Goal: Transaction & Acquisition: Book appointment/travel/reservation

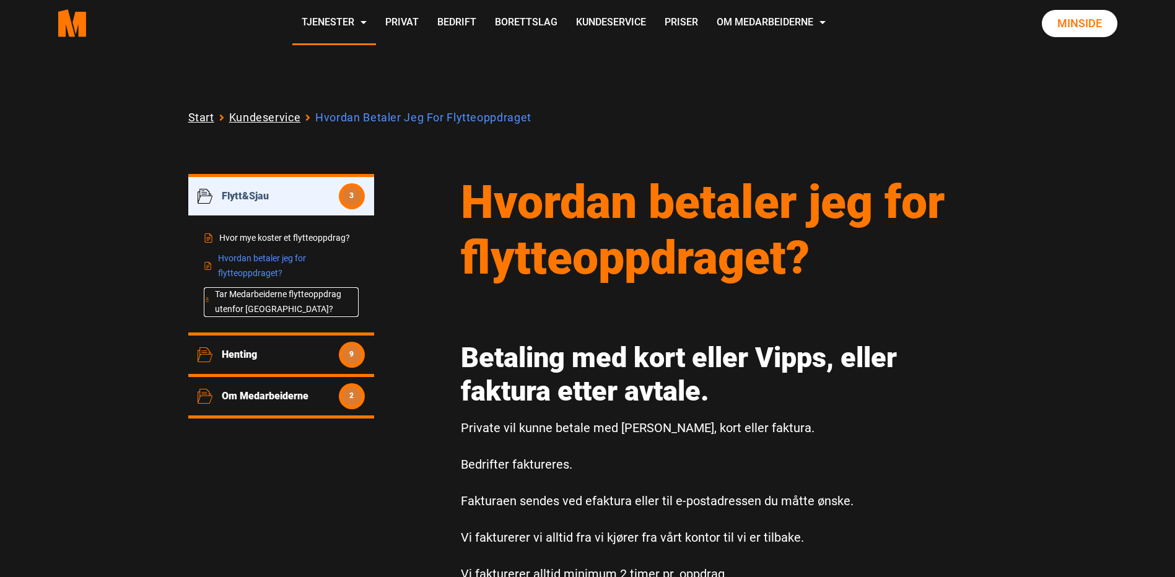
click at [240, 305] on link "Tar Medarbeiderne flytteoppdrag utenfor [GEOGRAPHIC_DATA]?" at bounding box center [281, 302] width 155 height 30
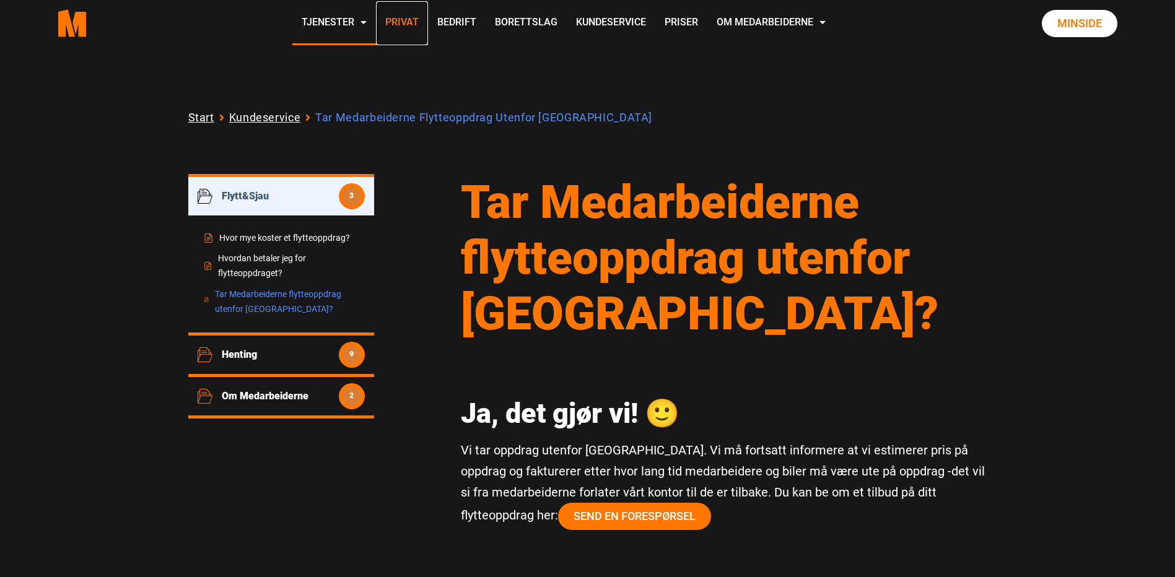
click at [405, 19] on link "Privat" at bounding box center [402, 23] width 52 height 44
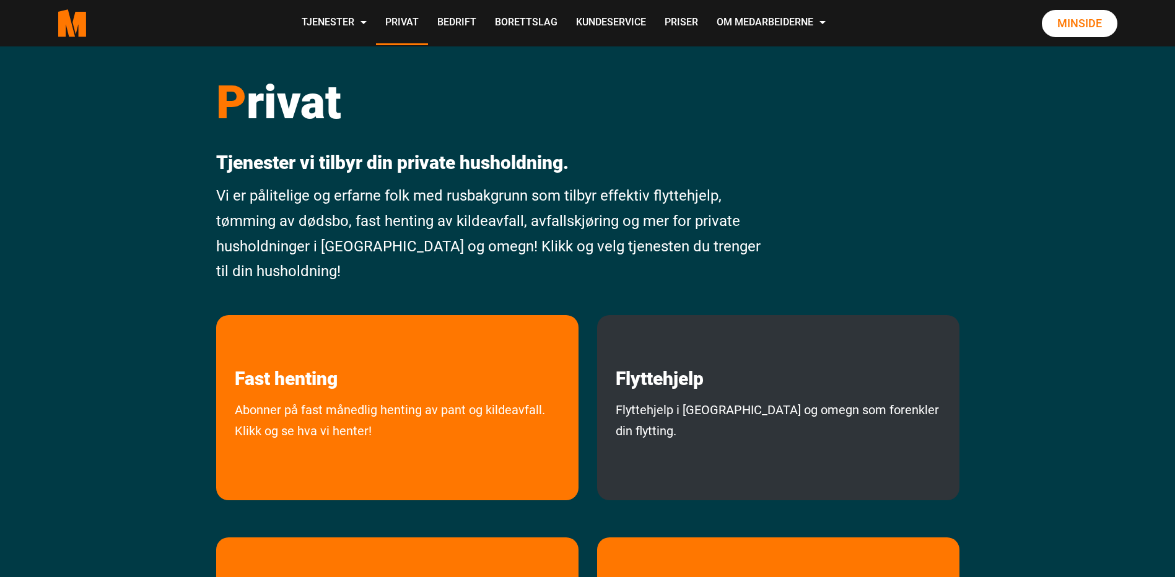
click at [771, 396] on div "Flyttehjelp Flyttehjelp i Oslo og omegn som forenkler din flytting." at bounding box center [778, 407] width 362 height 185
click at [658, 383] on link "Flyttehjelp" at bounding box center [659, 352] width 125 height 75
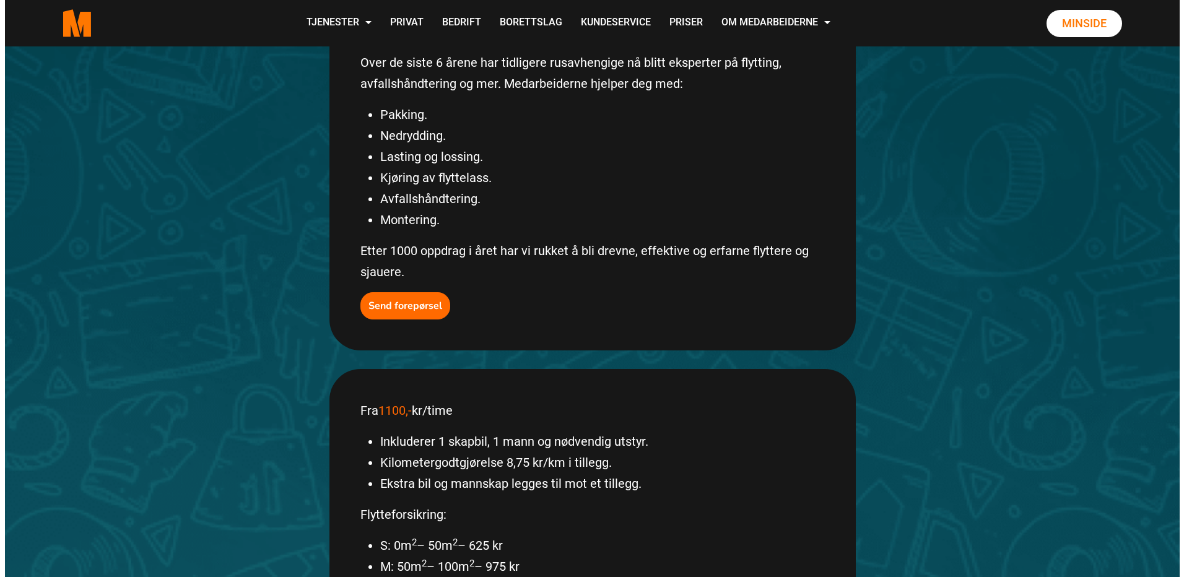
scroll to position [310, 0]
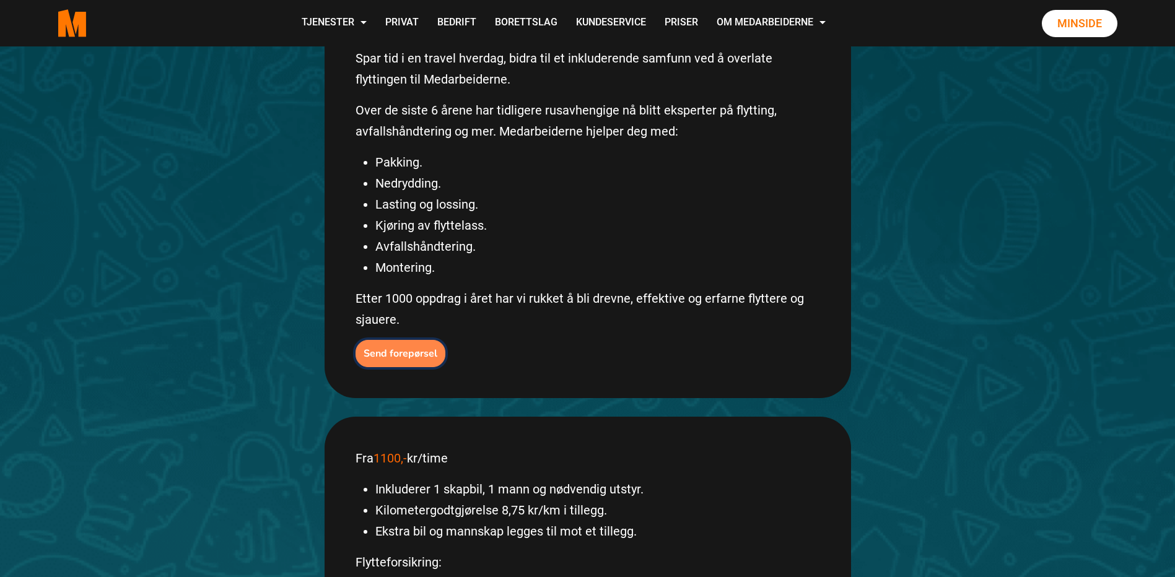
click at [387, 347] on b "Send forepørsel" at bounding box center [400, 354] width 74 height 14
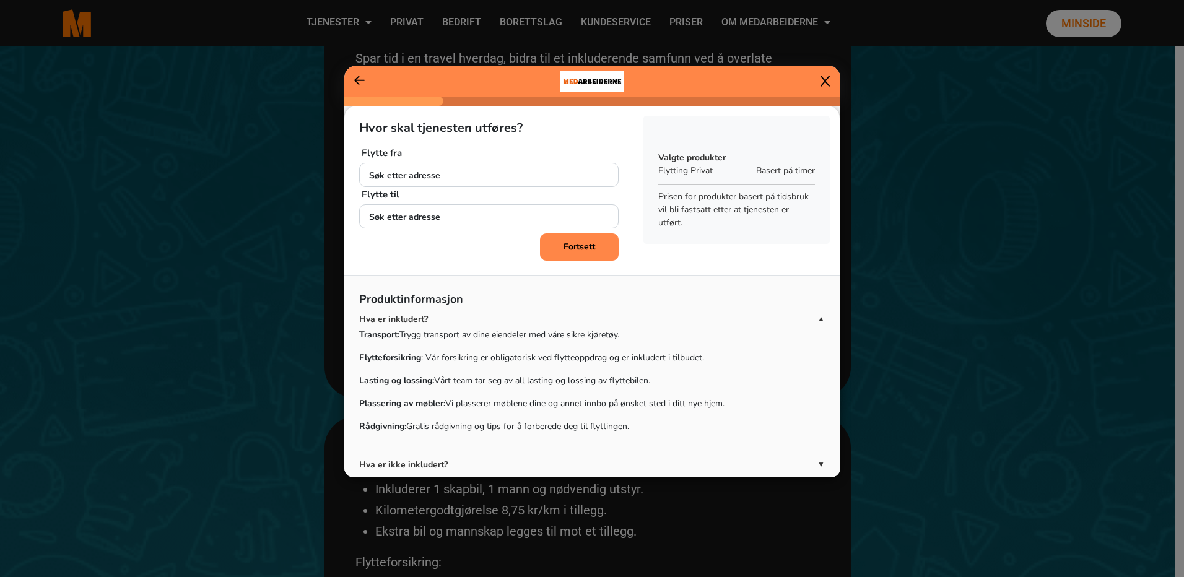
scroll to position [57, 0]
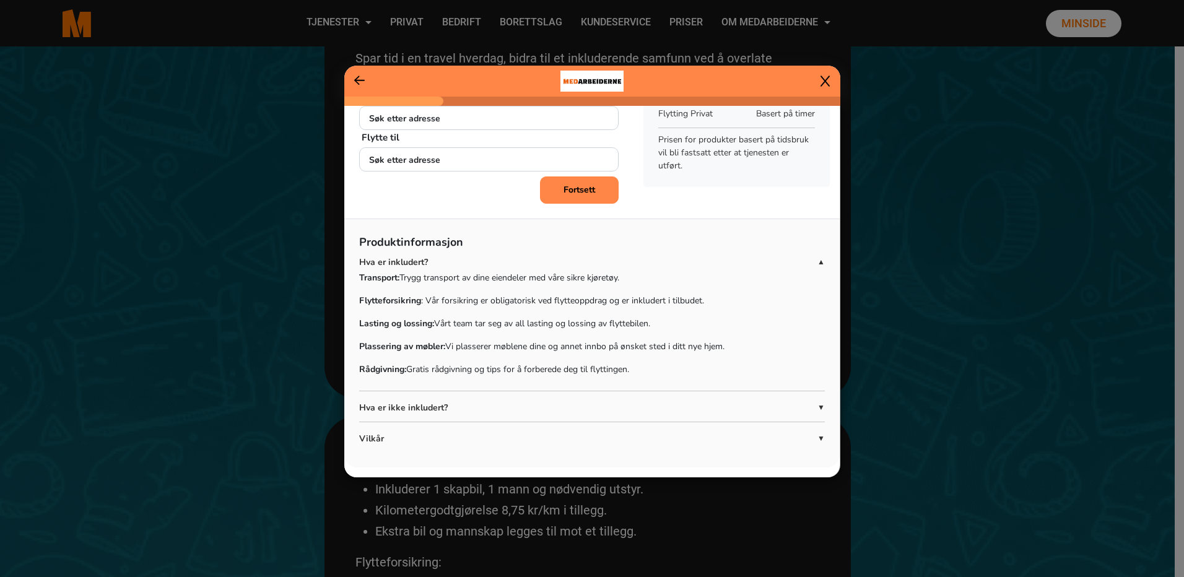
click at [817, 406] on span "▼" at bounding box center [820, 407] width 7 height 11
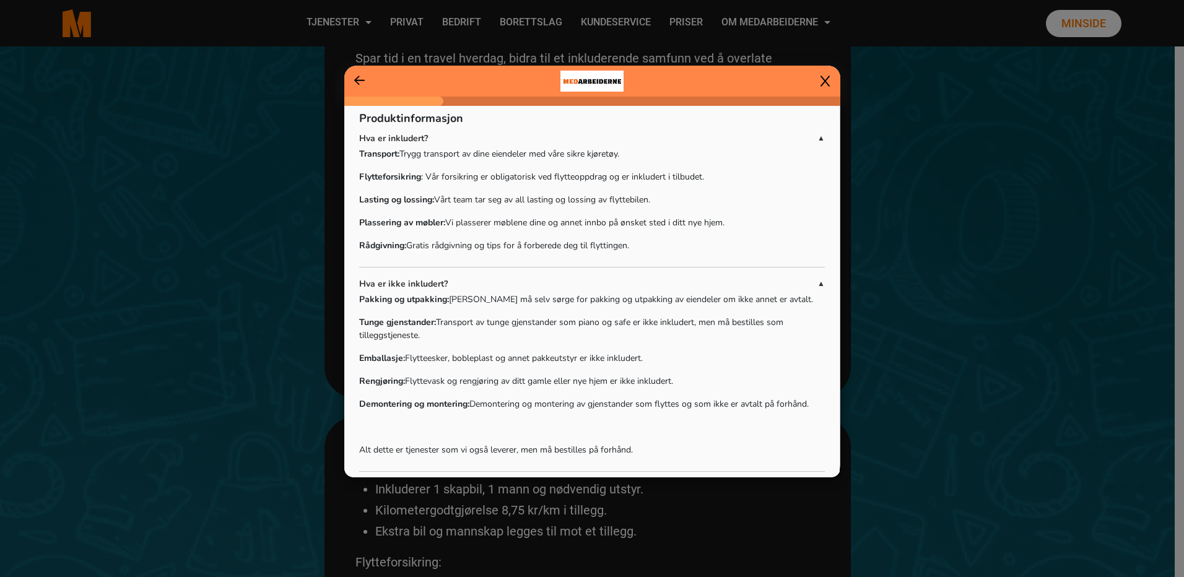
scroll to position [230, 0]
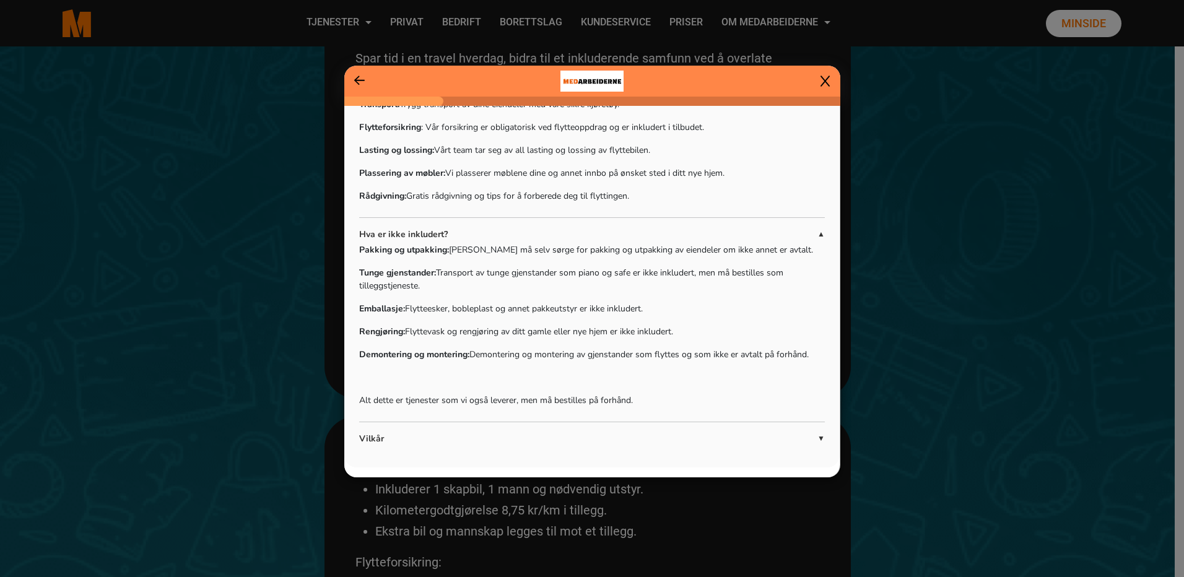
click at [377, 437] on p "Vilkår" at bounding box center [588, 438] width 458 height 13
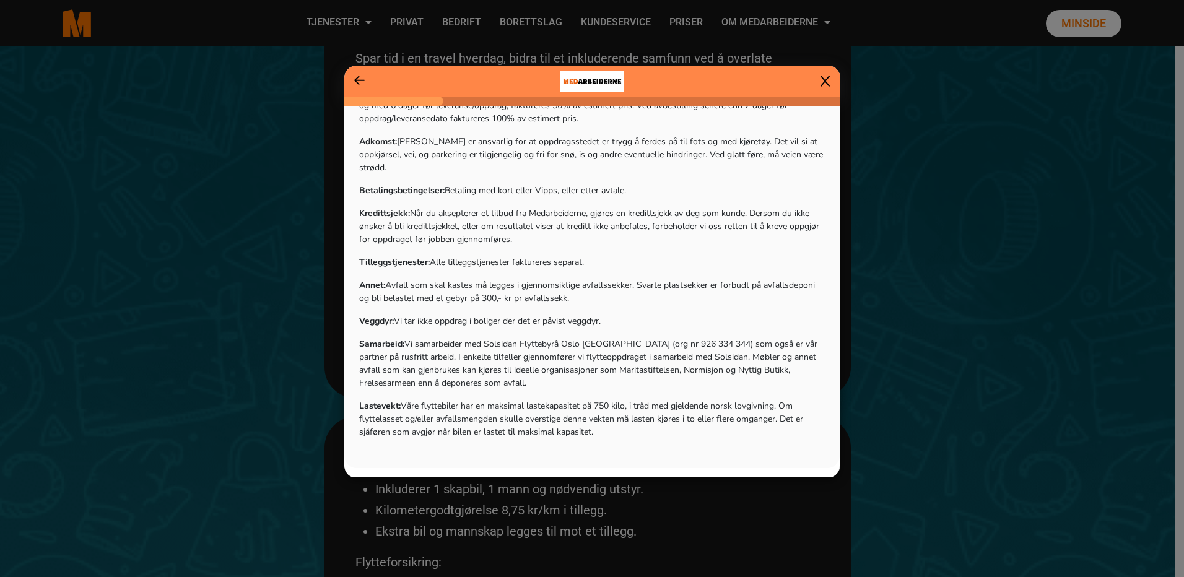
scroll to position [664, 0]
click at [826, 76] on icon at bounding box center [824, 81] width 9 height 12
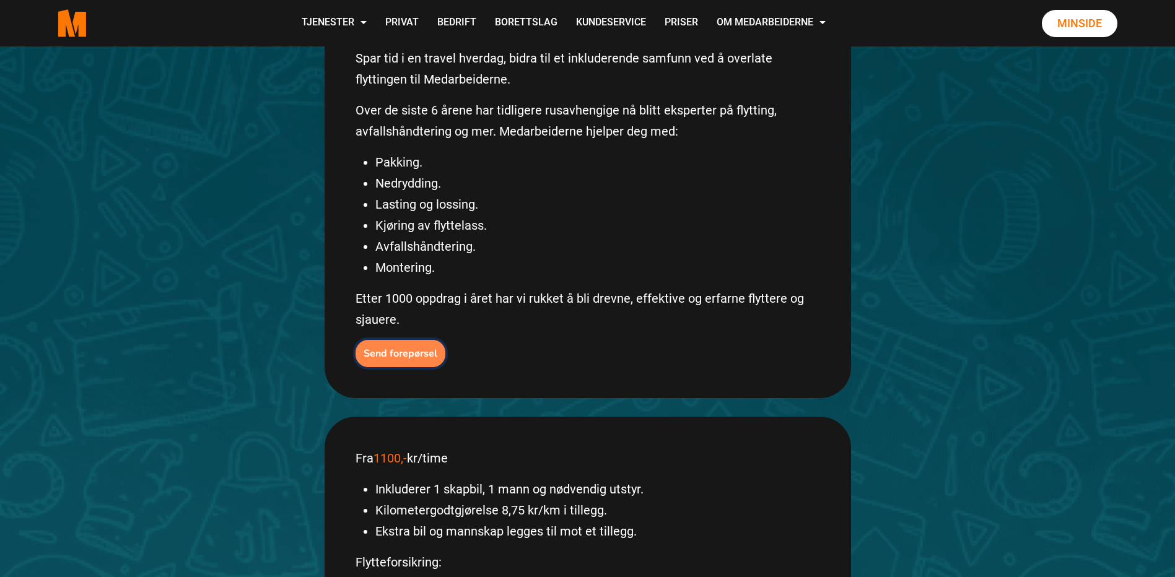
click at [370, 347] on b "Send forepørsel" at bounding box center [400, 354] width 74 height 14
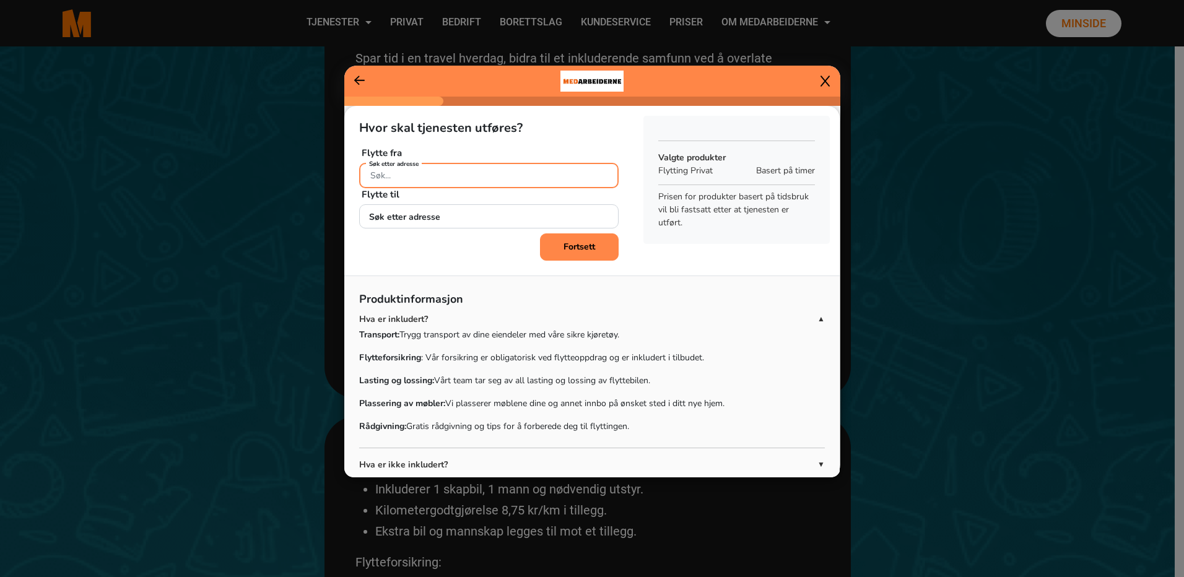
click at [474, 174] on input "Søk etter adresse" at bounding box center [488, 175] width 259 height 25
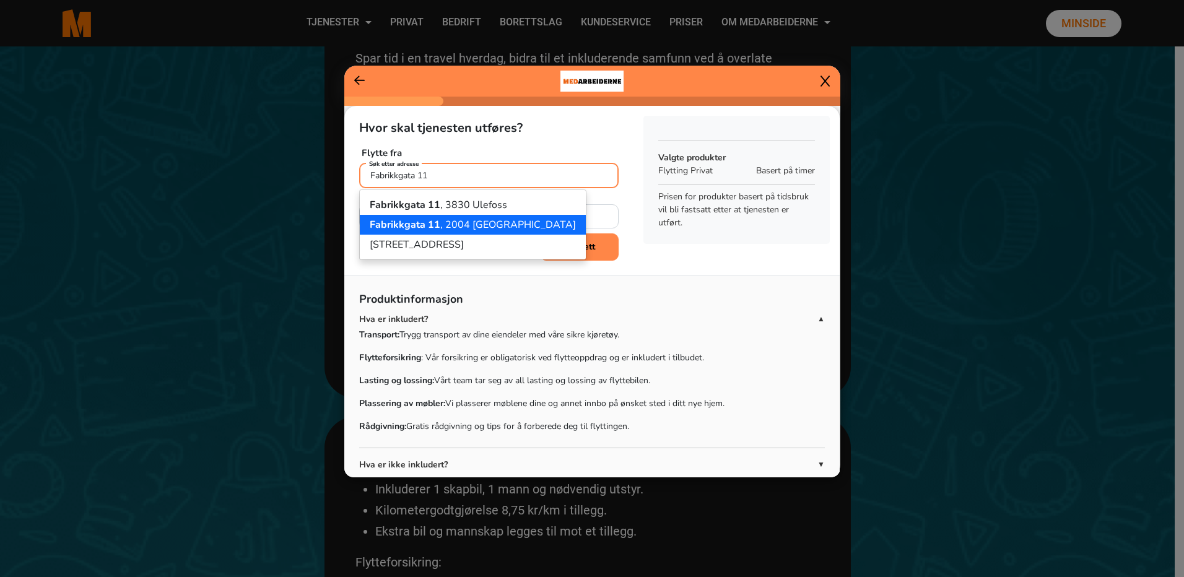
click at [475, 223] on ngb-highlight "Fabrikkgata 11 , 2004 Lillestrøm" at bounding box center [473, 225] width 206 height 14
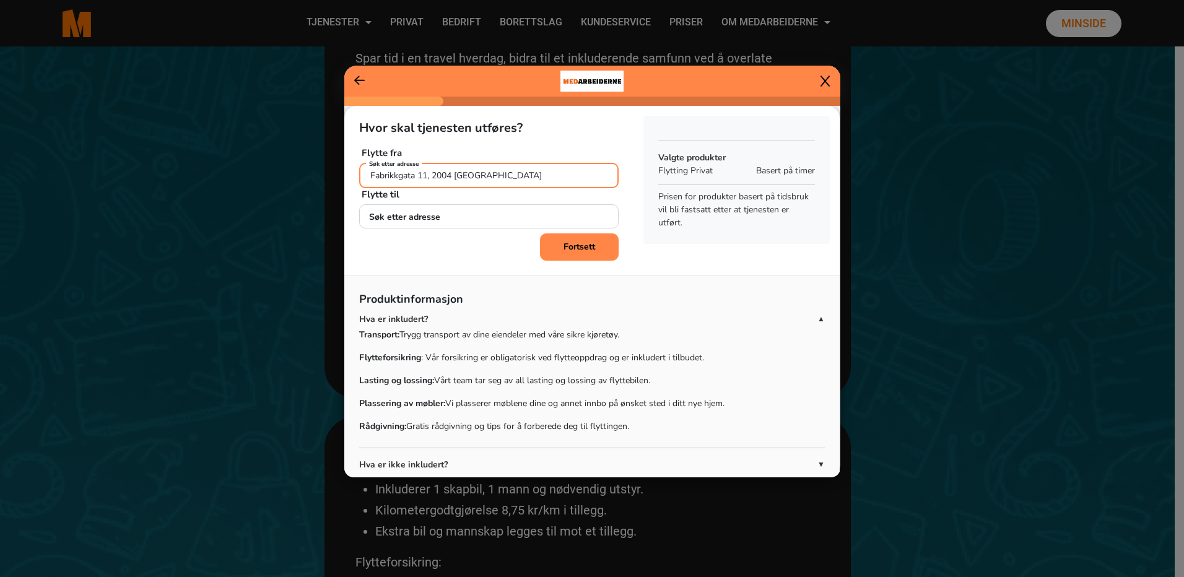
type input "Fabrikkgata 11, 2004 Lillestrøm"
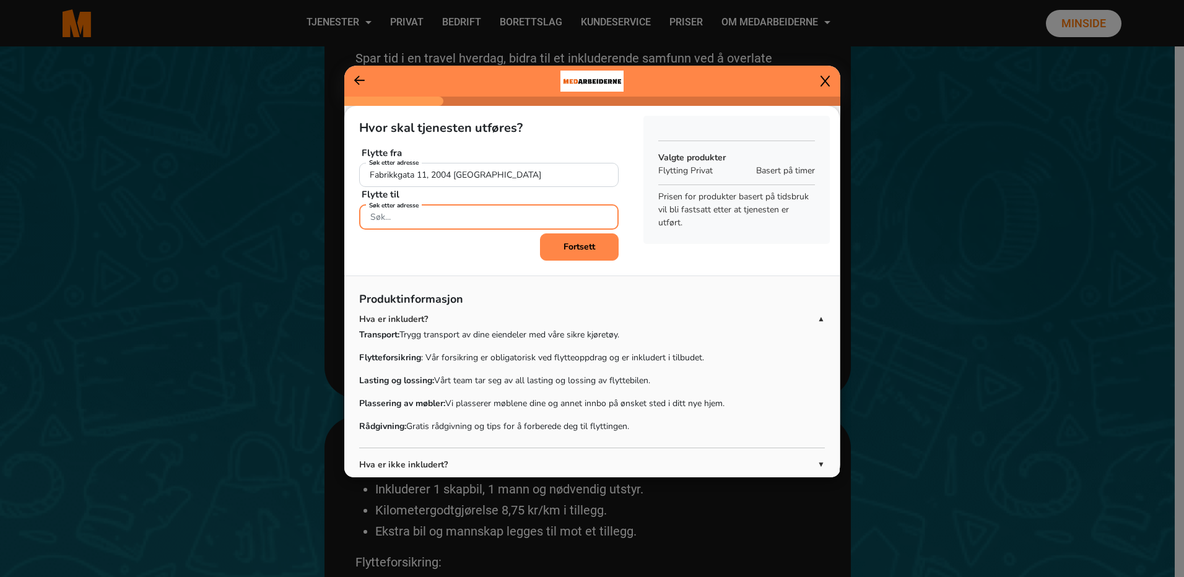
click at [474, 224] on input "Søk etter adresse" at bounding box center [488, 216] width 259 height 25
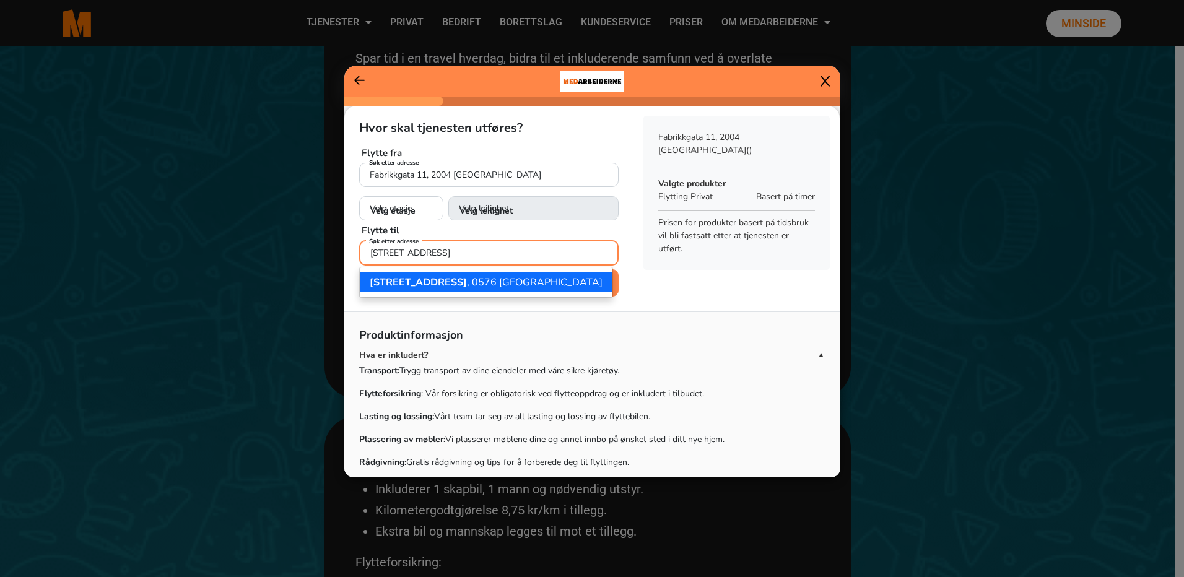
click at [461, 279] on ngb-highlight "Hovinveien 43D , 0576 Oslo" at bounding box center [486, 283] width 233 height 14
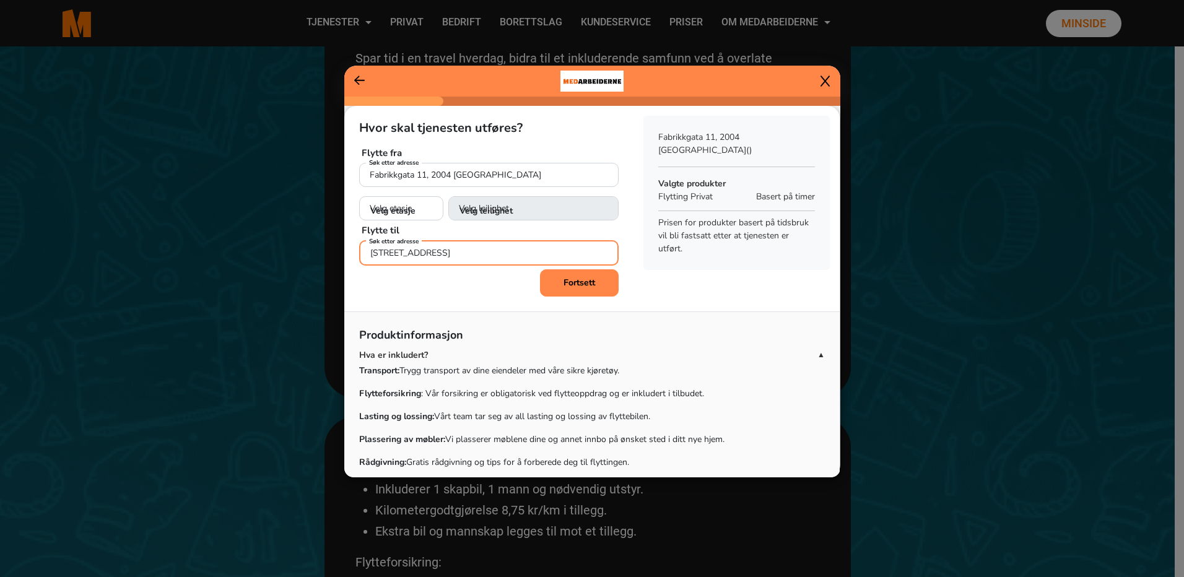
type input "Hovinveien 43D, 0576 Oslo"
click at [422, 209] on select "Velg etasje 1. etasje 2. etasje 3. etasje 4. etasje" at bounding box center [401, 208] width 84 height 25
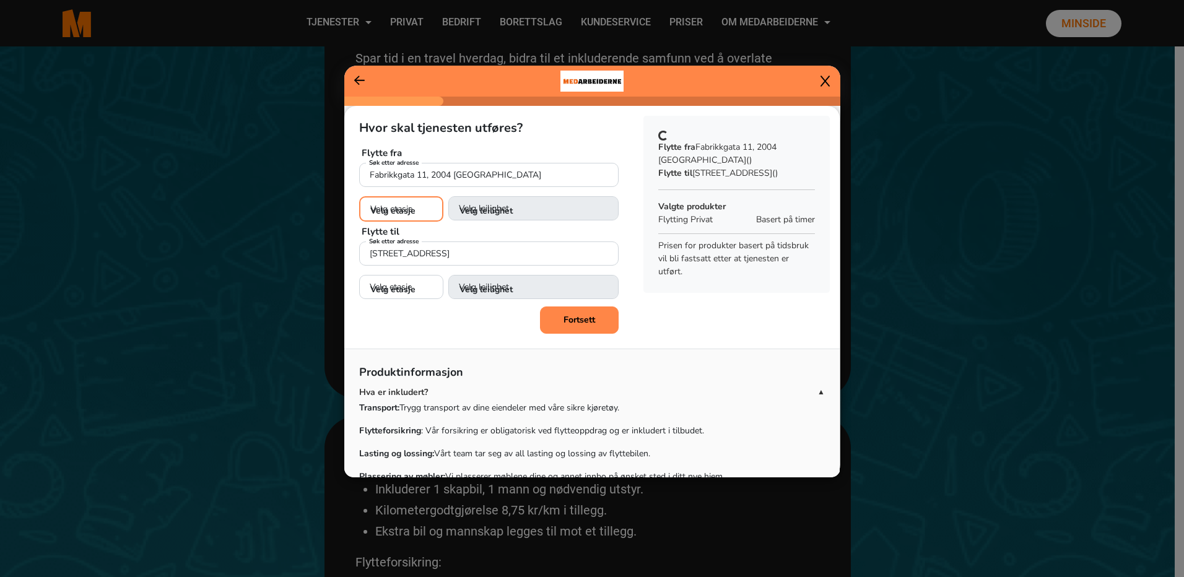
select select "01"
click at [359, 196] on select "Velg etasje 1. etasje 2. etasje 3. etasje 4. etasje" at bounding box center [401, 208] width 84 height 25
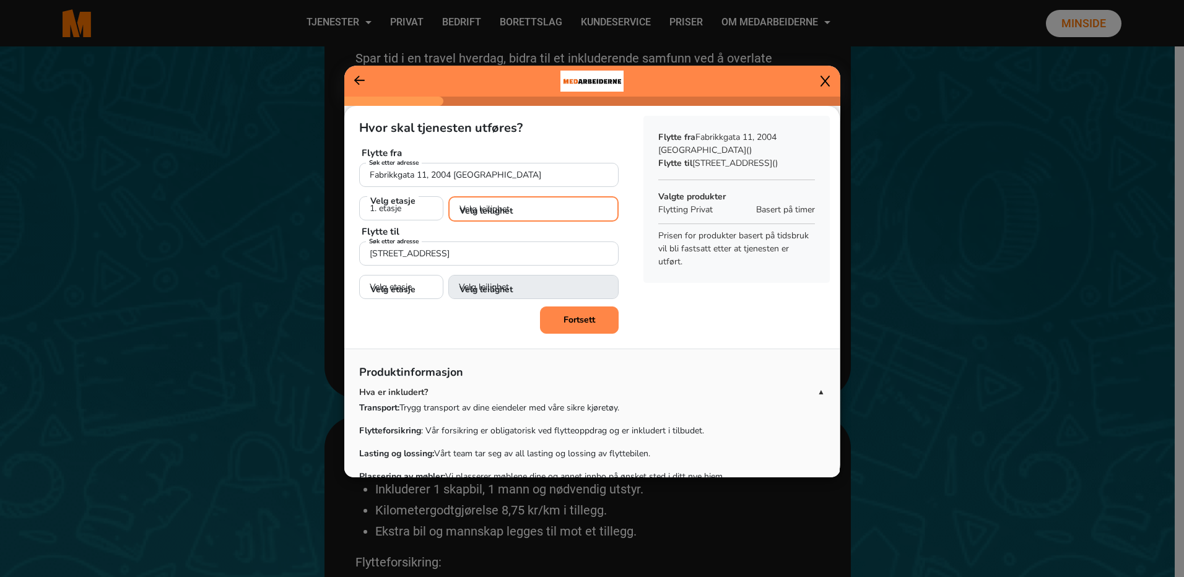
click at [471, 206] on select "Velg leilighet 1. dør fra venstre (H0101) 2. dør fra venstre (H0102) 3. dør fra…" at bounding box center [533, 208] width 170 height 25
select select "H0104"
click at [448, 196] on select "Velg leilighet 1. dør fra venstre (H0101) 2. dør fra venstre (H0102) 3. dør fra…" at bounding box center [533, 208] width 170 height 25
click at [387, 285] on select "Velg etasje 1. etasje 2. etasje 3. etasje 4. etasje 5. etasje 6. etasje" at bounding box center [401, 286] width 84 height 25
select select "03"
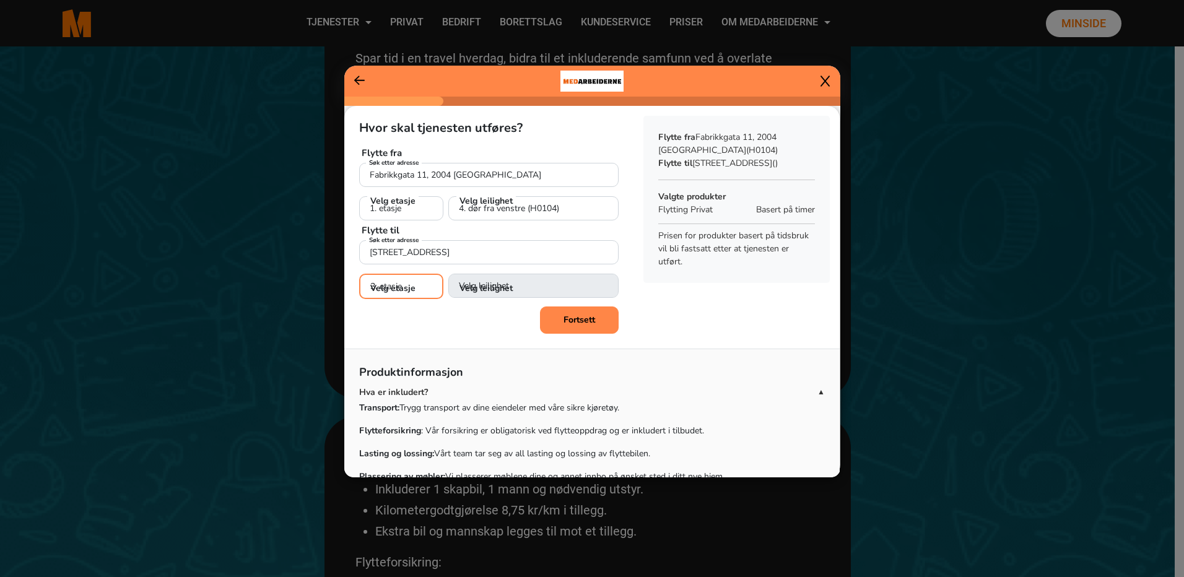
click at [359, 274] on select "Velg etasje 1. etasje 2. etasje 3. etasje 4. etasje 5. etasje 6. etasje" at bounding box center [401, 286] width 84 height 25
click at [482, 285] on select "Velg leilighet 1. dør fra venstre (H0301) 2. dør fra venstre (H0302) 3. dør fra…" at bounding box center [533, 286] width 170 height 25
select select "H0303"
click at [448, 274] on select "Velg leilighet 1. dør fra venstre (H0301) 2. dør fra venstre (H0302) 3. dør fra…" at bounding box center [533, 286] width 170 height 25
click at [563, 320] on b "Fortsett" at bounding box center [579, 319] width 32 height 12
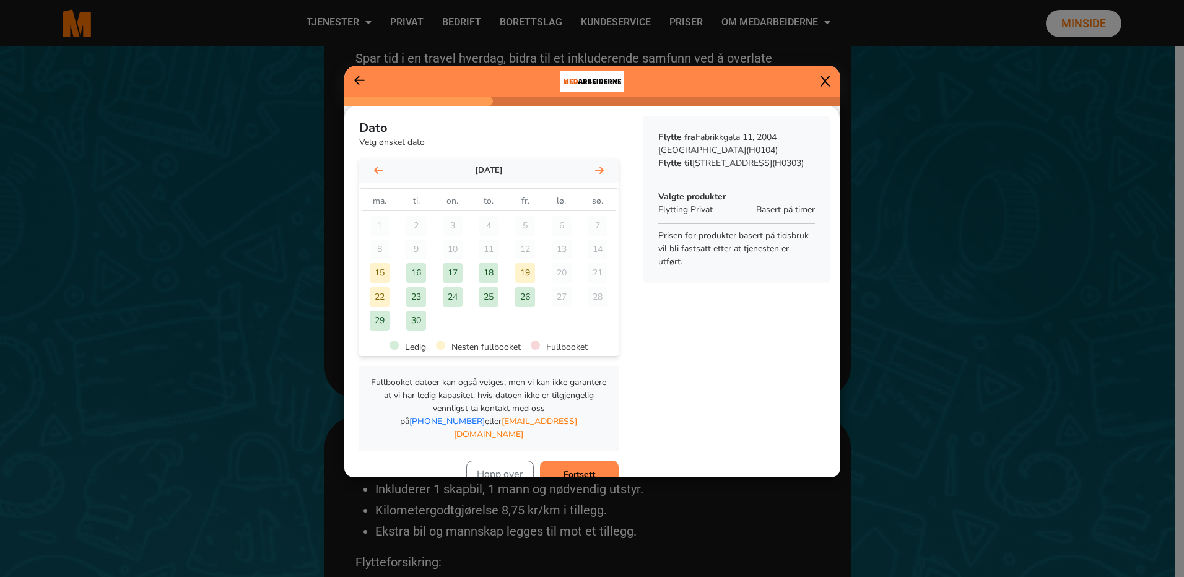
click at [595, 166] on icon at bounding box center [599, 170] width 9 height 10
click at [378, 292] on div "20" at bounding box center [380, 297] width 20 height 20
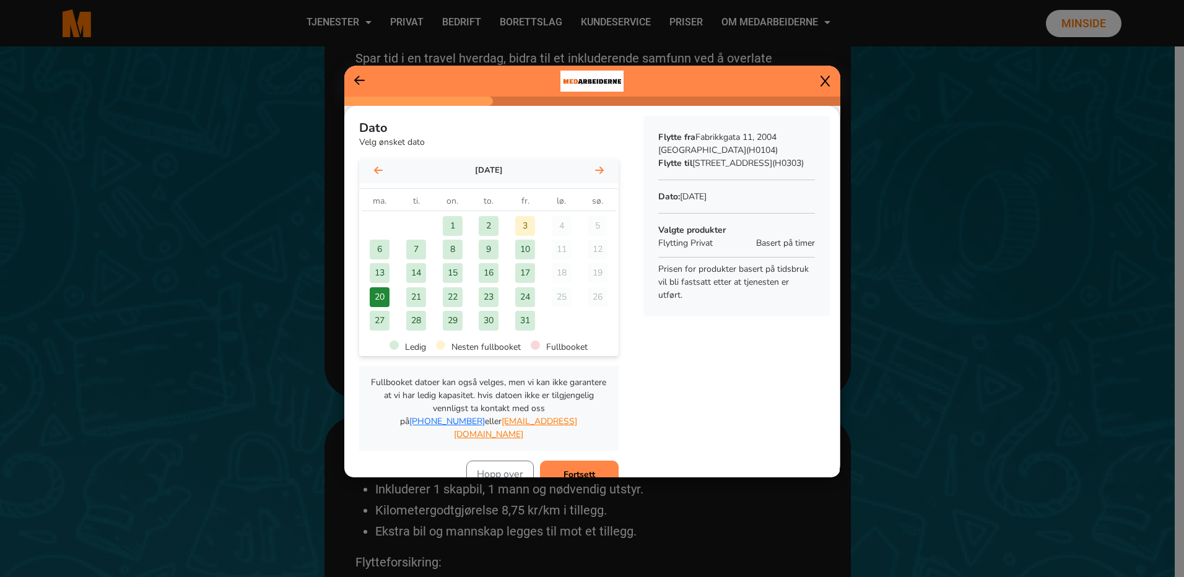
click at [574, 469] on b "Fortsett" at bounding box center [579, 475] width 32 height 12
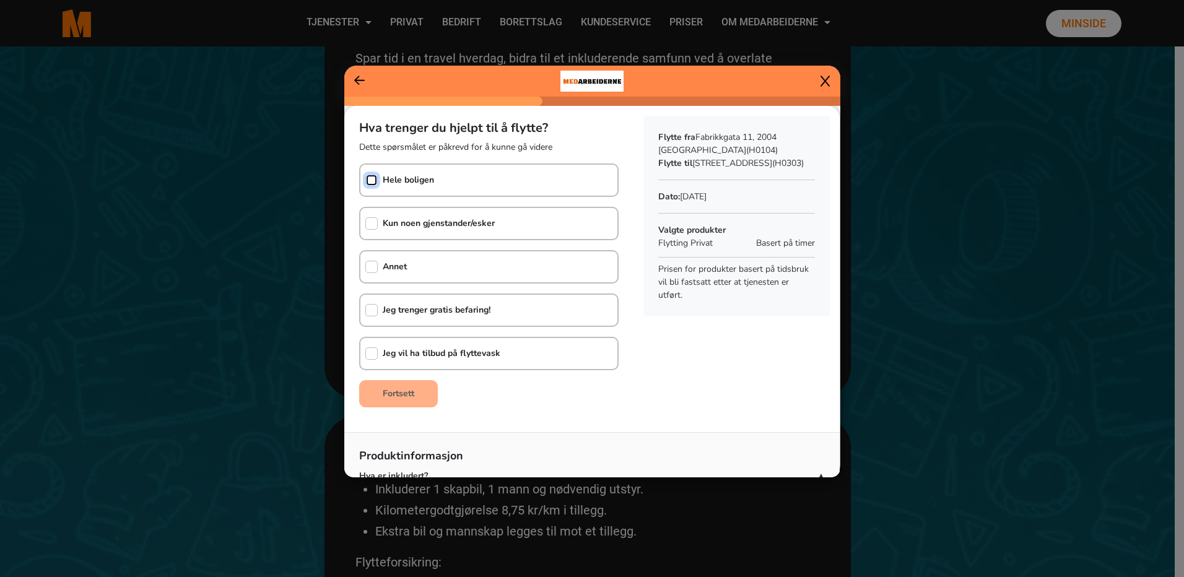
click at [371, 178] on input "checkbox" at bounding box center [371, 180] width 12 height 12
checkbox input "true"
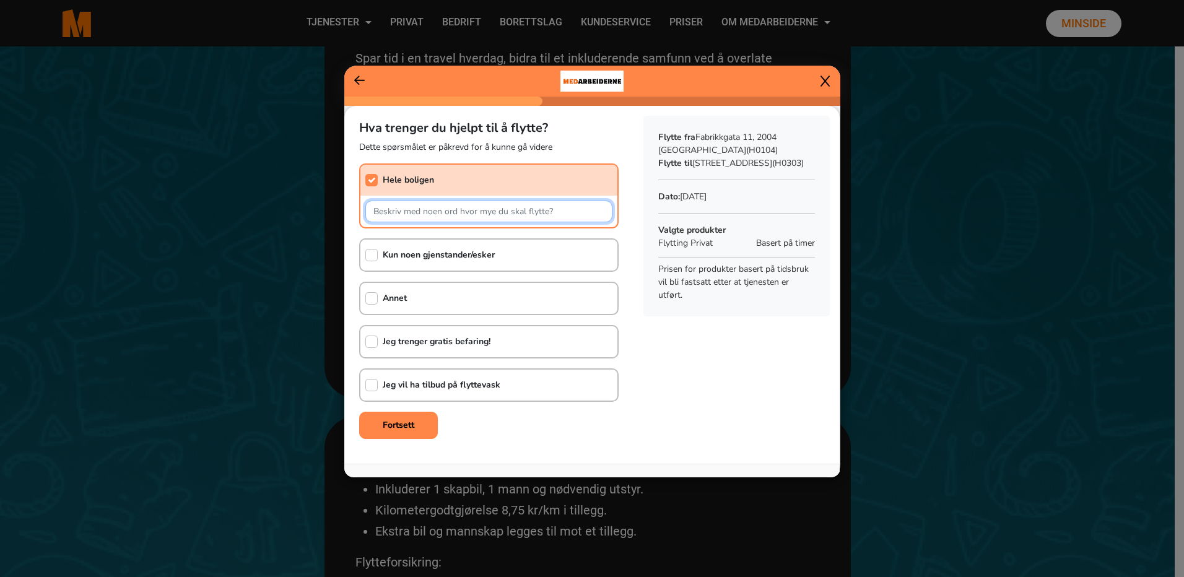
click at [397, 209] on input "text" at bounding box center [488, 212] width 247 height 22
drag, startPoint x: 476, startPoint y: 212, endPoint x: 339, endPoint y: 204, distance: 137.0
click at [340, 203] on ngb-modal-window "Hva trenger du hjelpt til å flytte? Dette spørsmålet er påkrevd for å kunne gå …" at bounding box center [592, 288] width 1184 height 577
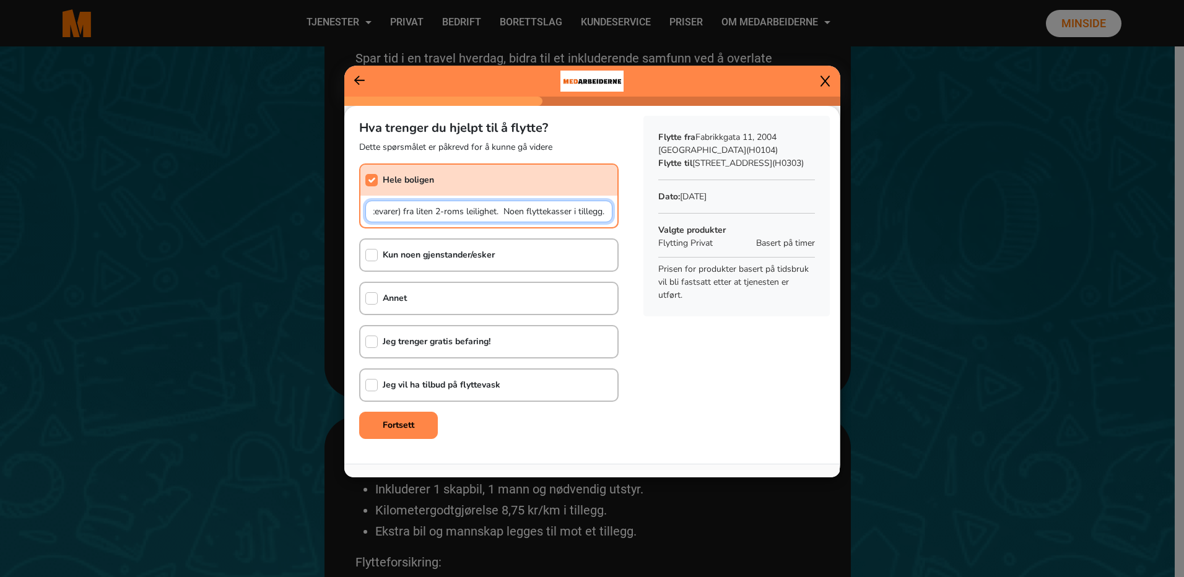
click at [386, 207] on input "Kun møbler (ikke hvitevarer) fra liten 2-roms leilighet. Noen flyttekasser i ti…" at bounding box center [488, 212] width 247 height 22
click at [601, 213] on input "Kun møbler (ikke hvitevarer) fra liten 2-roms leilighet. Noen flyttekasser i ti…" at bounding box center [488, 212] width 247 height 22
click at [601, 211] on input "Kun møbler (ikke hvitevarer) fra liten 2-roms leilighet. Noen flyttekasser i ti…" at bounding box center [488, 212] width 247 height 22
click at [417, 211] on input "Kun møbler (ikke hvitevarer) fra liten 2-roms leilighet. Noen flyttekasser i ti…" at bounding box center [488, 212] width 247 height 22
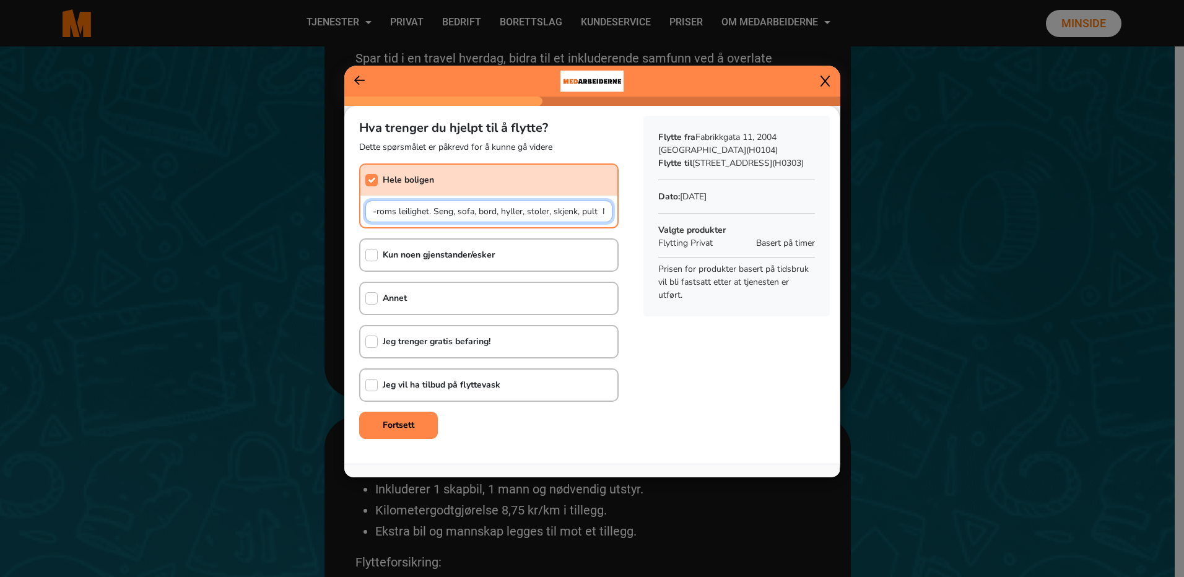
click at [453, 213] on input "Kun møbler (ikke hvitevarer) fra liten 2-roms leilighet. Seng, sofa, bord, hyll…" at bounding box center [488, 212] width 247 height 22
type input "Kun møbler (ikke hvitevarer) til liten 2-roms leilighet. Seng, sofa, bord, hyll…"
click at [415, 422] on button "Fortsett" at bounding box center [398, 425] width 79 height 27
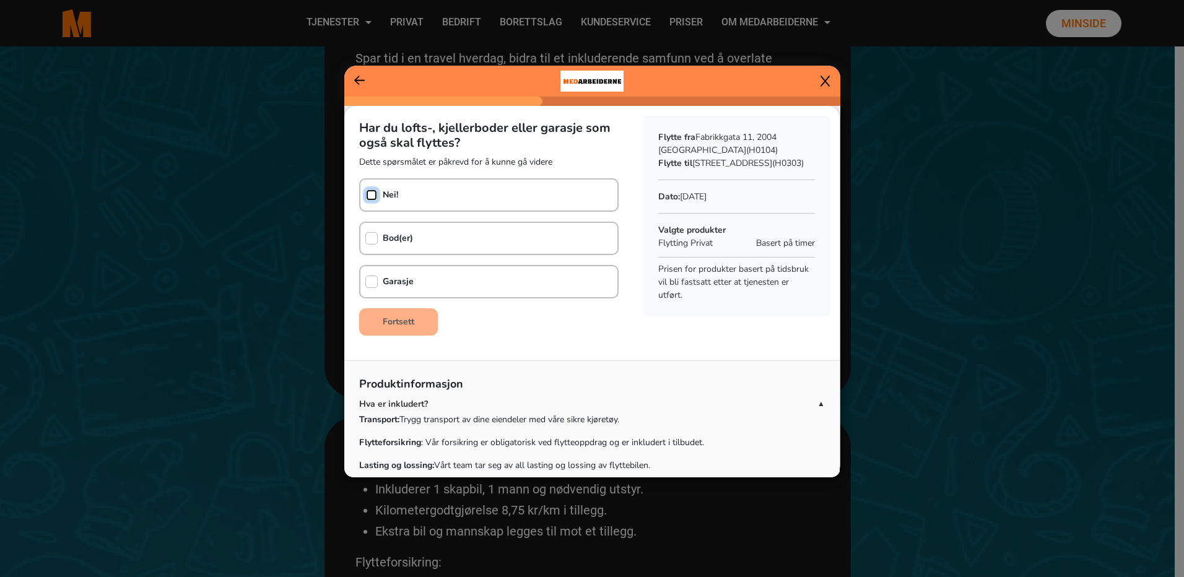
click at [372, 195] on input "checkbox" at bounding box center [371, 195] width 12 height 12
checkbox input "true"
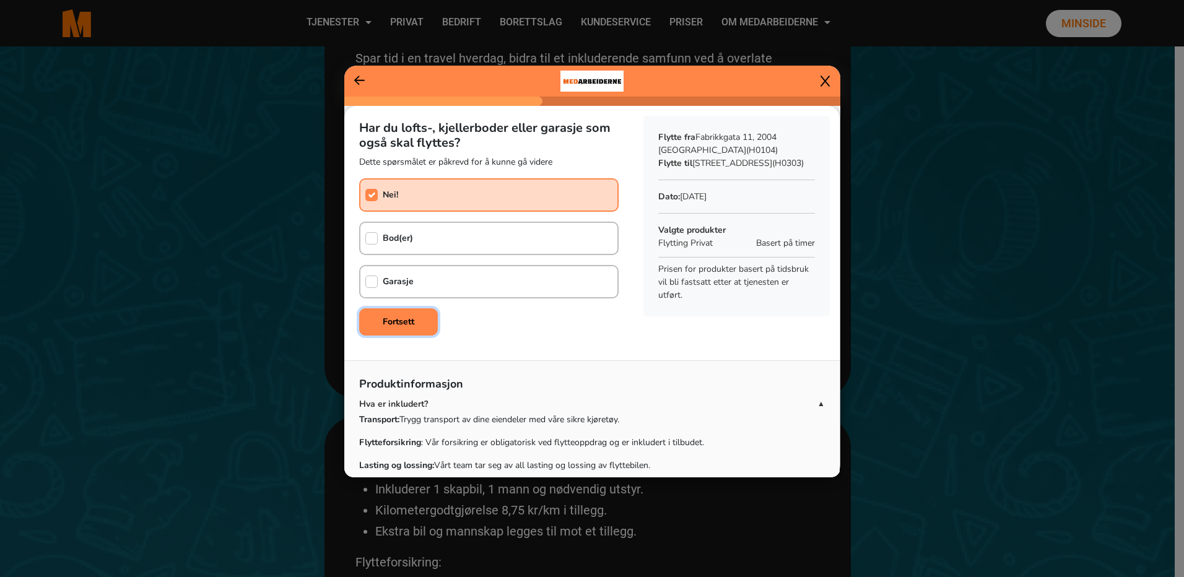
click at [413, 321] on b "Fortsett" at bounding box center [399, 322] width 32 height 12
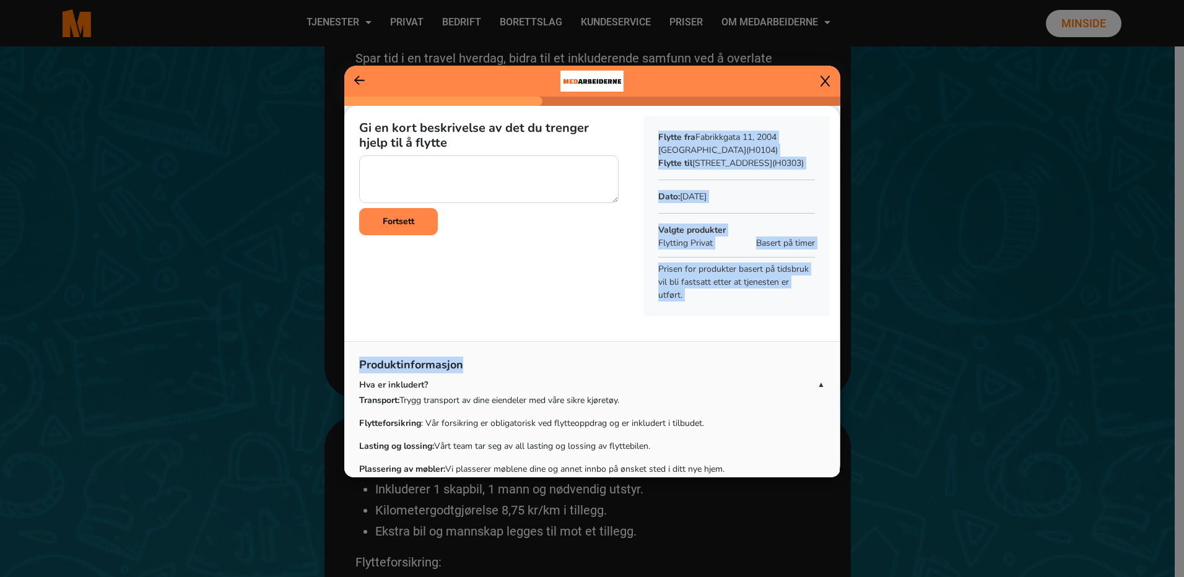
drag, startPoint x: 413, startPoint y: 321, endPoint x: 570, endPoint y: 344, distance: 158.3
click at [567, 347] on div "Gi en kort beskrivelse av det du trenger hjelp til å flytte Fortsett Sammendrag…" at bounding box center [591, 353] width 495 height 494
copy div "Flytte fra Fabrikkgata 11, 2004 Lillestrøm (H0104) Flytte til Hovinveien 43, 05…"
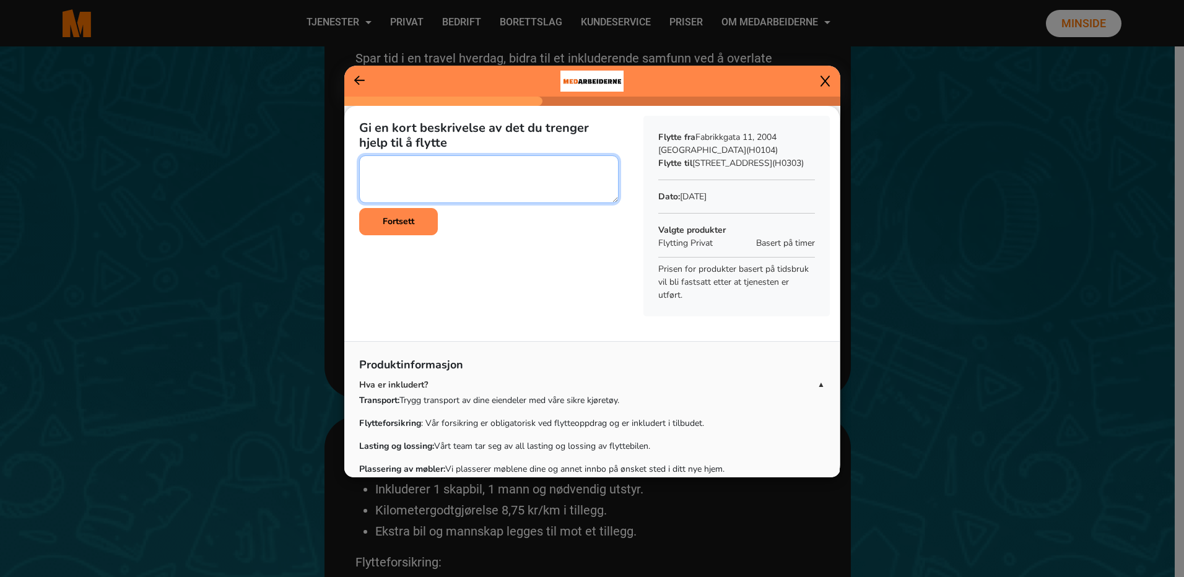
click at [391, 162] on textarea at bounding box center [488, 179] width 259 height 48
type textarea "Skrev det tidligere :) Jeg kommer til å kjøre skjermer, TV osv selv i forkant, …"
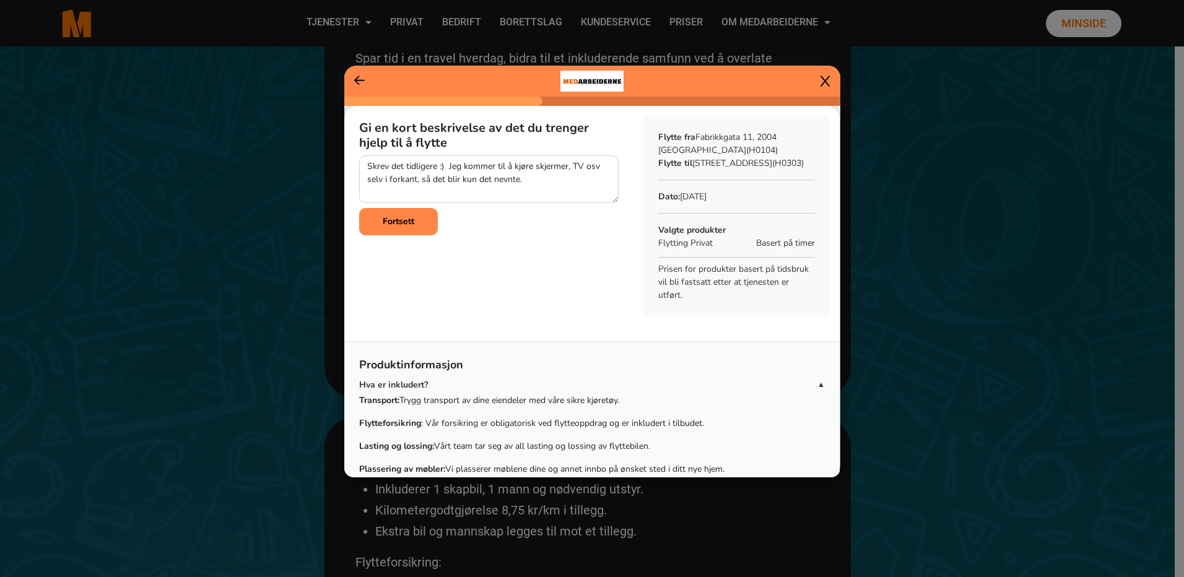
click at [357, 76] on icon at bounding box center [359, 80] width 11 height 12
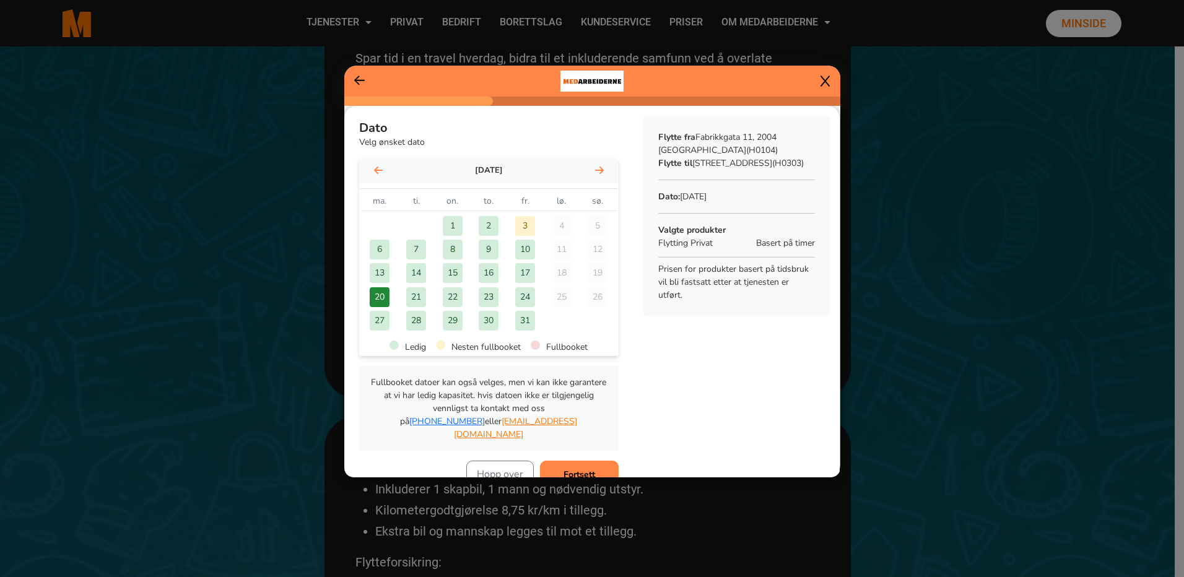
click at [357, 76] on icon at bounding box center [359, 80] width 11 height 12
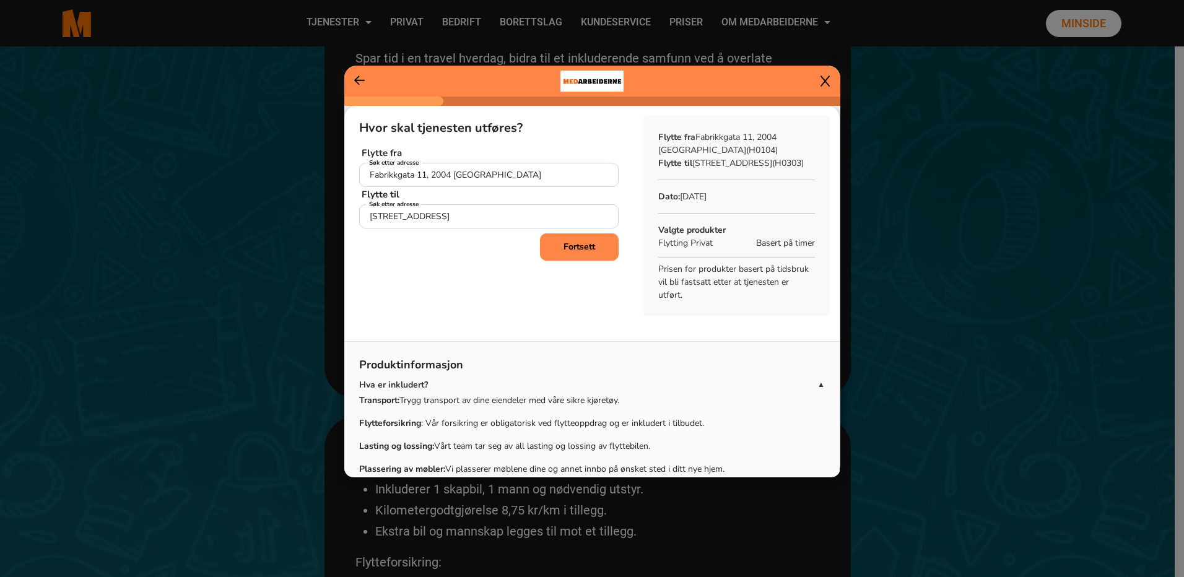
click at [585, 247] on b "Fortsett" at bounding box center [579, 247] width 32 height 12
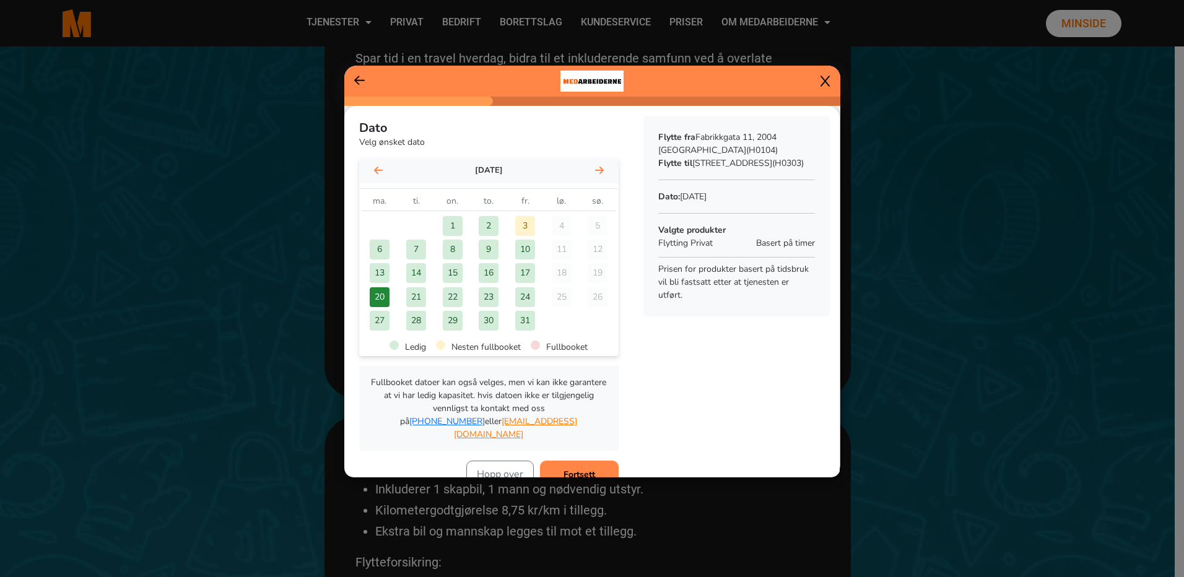
click at [576, 469] on b "Fortsett" at bounding box center [579, 475] width 32 height 12
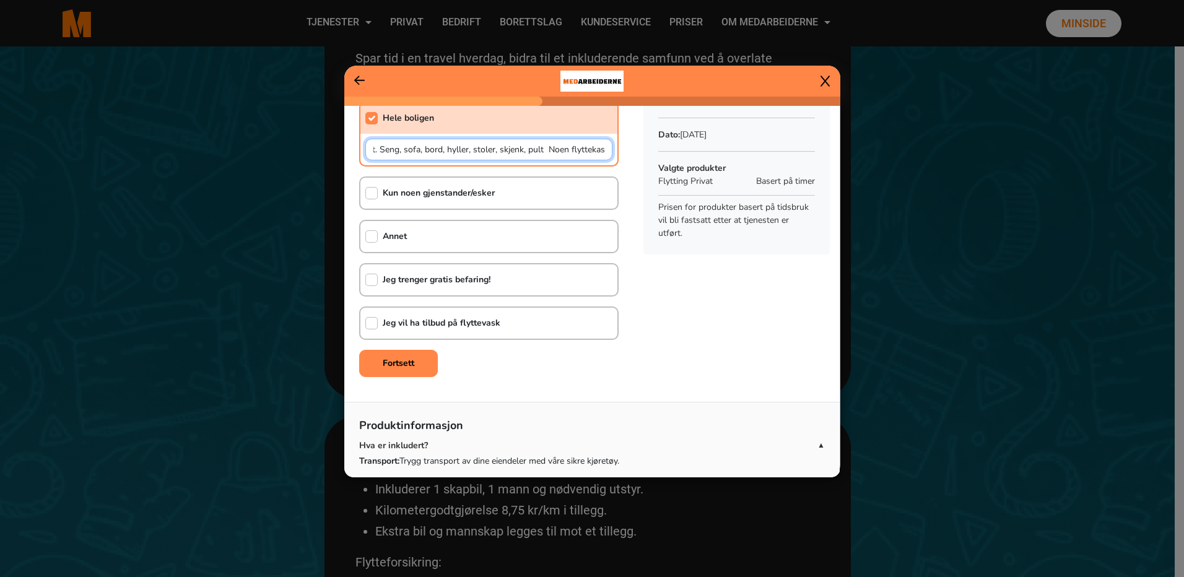
scroll to position [0, 250]
drag, startPoint x: 581, startPoint y: 149, endPoint x: 615, endPoint y: 148, distance: 34.1
click at [615, 148] on div "Hva trenger du hjelpt til å flytte? Dette spørsmålet er påkrevd for å kunne gå …" at bounding box center [488, 213] width 289 height 338
type input "Kun møbler (ikke hvitevarer) til liten 2-roms leilighet."
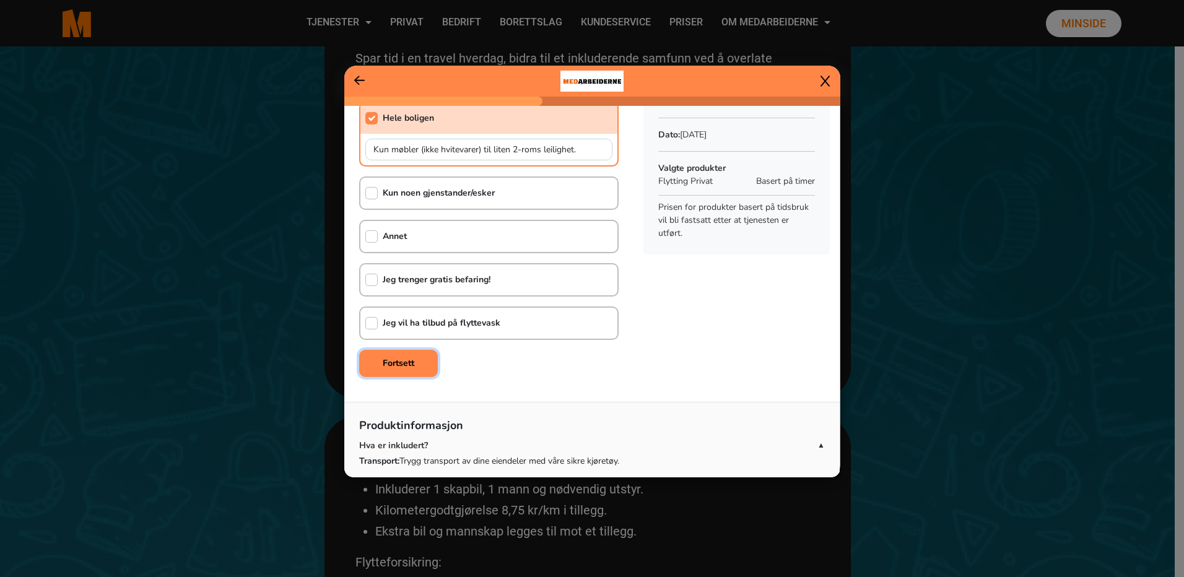
click at [415, 359] on button "Fortsett" at bounding box center [398, 363] width 79 height 27
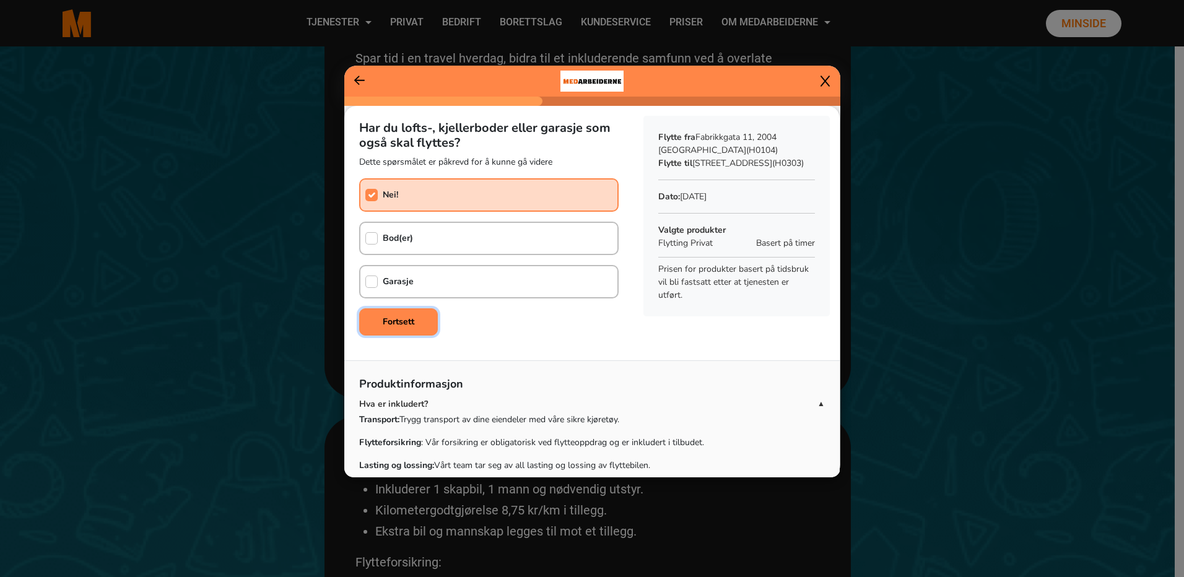
click at [408, 324] on b "Fortsett" at bounding box center [399, 322] width 32 height 12
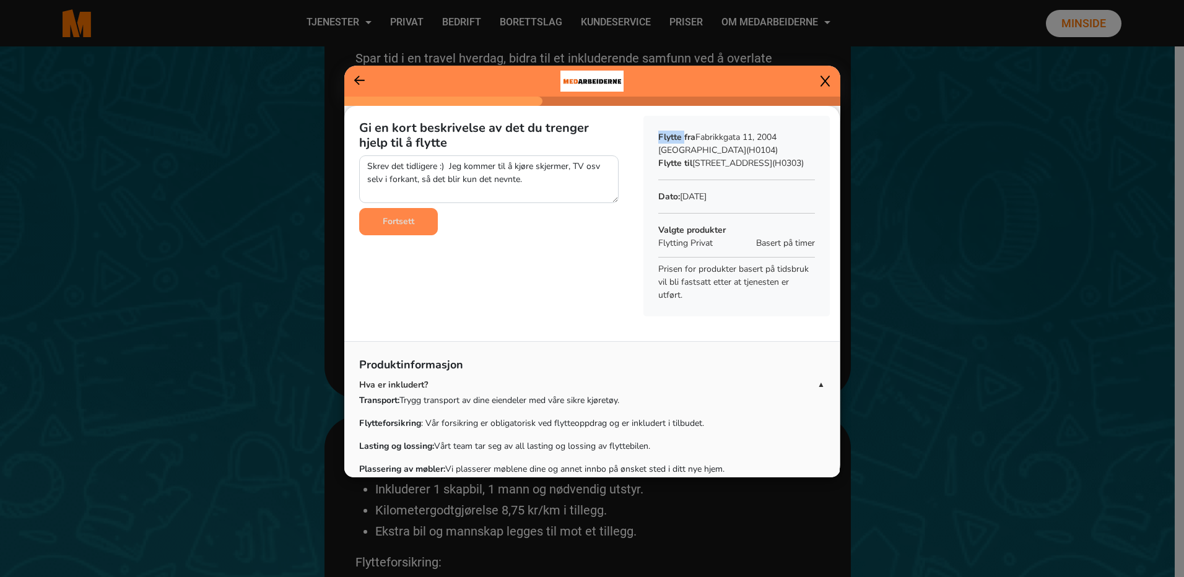
click at [408, 324] on div "Gi en kort beskrivelse av det du trenger hjelp til å flytte Fortsett" at bounding box center [488, 216] width 289 height 220
drag, startPoint x: 408, startPoint y: 324, endPoint x: 371, endPoint y: 166, distance: 162.2
click at [371, 166] on textarea at bounding box center [488, 179] width 259 height 48
click at [368, 165] on textarea at bounding box center [488, 179] width 259 height 48
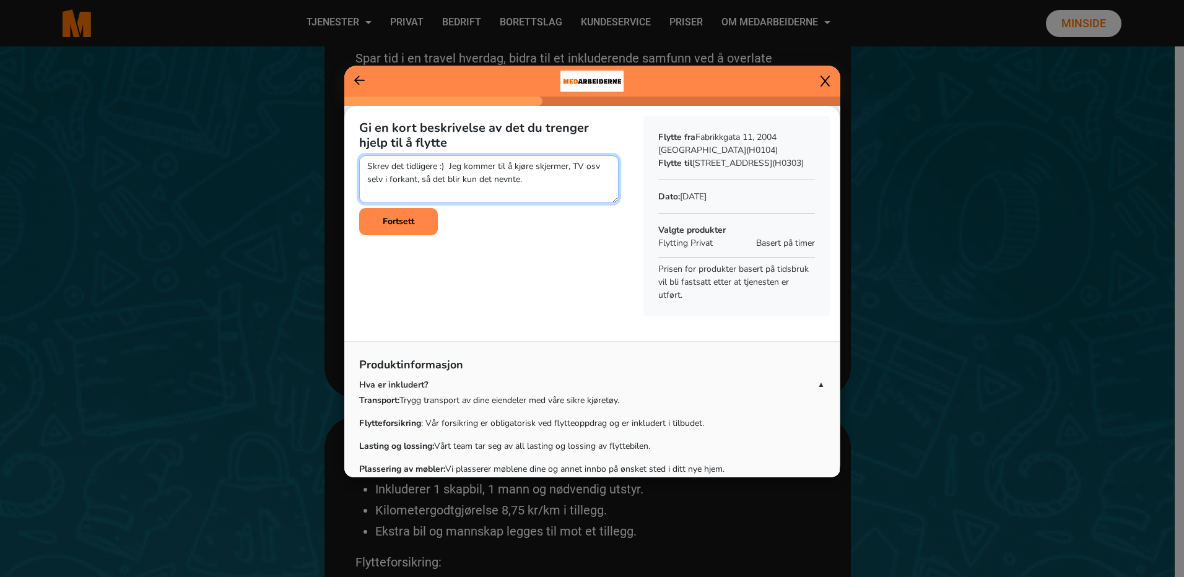
drag, startPoint x: 411, startPoint y: 160, endPoint x: 443, endPoint y: 163, distance: 32.4
click at [443, 163] on textarea at bounding box center [488, 179] width 259 height 48
drag, startPoint x: 446, startPoint y: 165, endPoint x: 298, endPoint y: 165, distance: 148.6
click at [298, 165] on ngb-modal-window "Gi en kort beskrivelse av det du trenger hjelp til å flytte Fortsett Sammendrag…" at bounding box center [592, 288] width 1184 height 577
paste textarea "eng, sofa, bord, hyller, stoler, skjenk, pult Noen flyttekasser i tillegg."
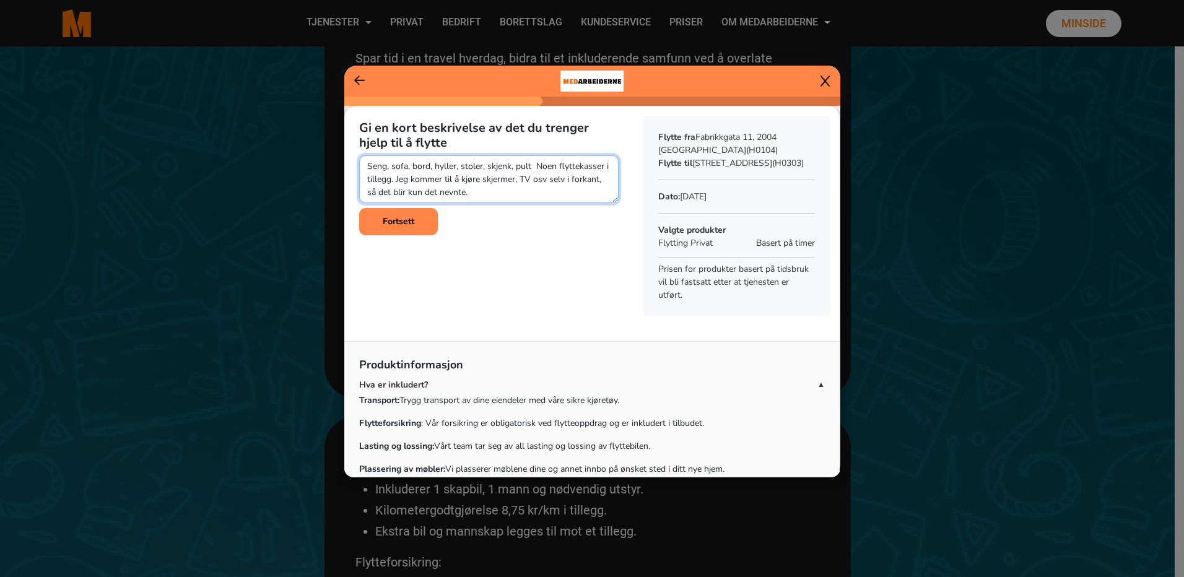
click at [534, 167] on textarea at bounding box center [488, 179] width 259 height 48
click at [574, 193] on textarea at bounding box center [488, 179] width 259 height 48
click at [475, 189] on textarea at bounding box center [488, 179] width 259 height 48
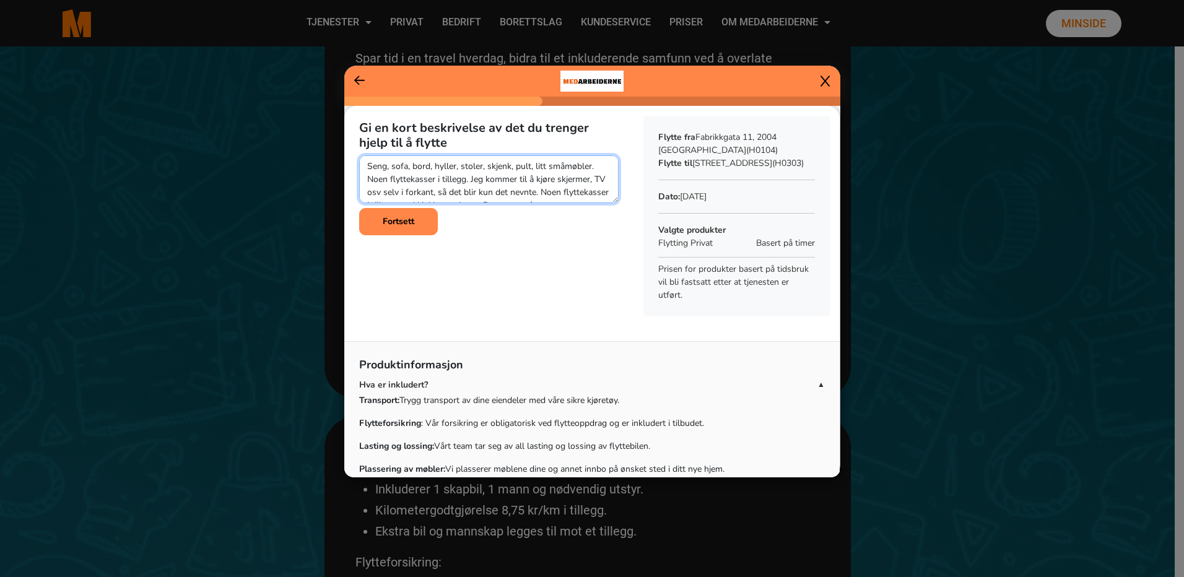
click at [555, 191] on textarea at bounding box center [488, 179] width 259 height 48
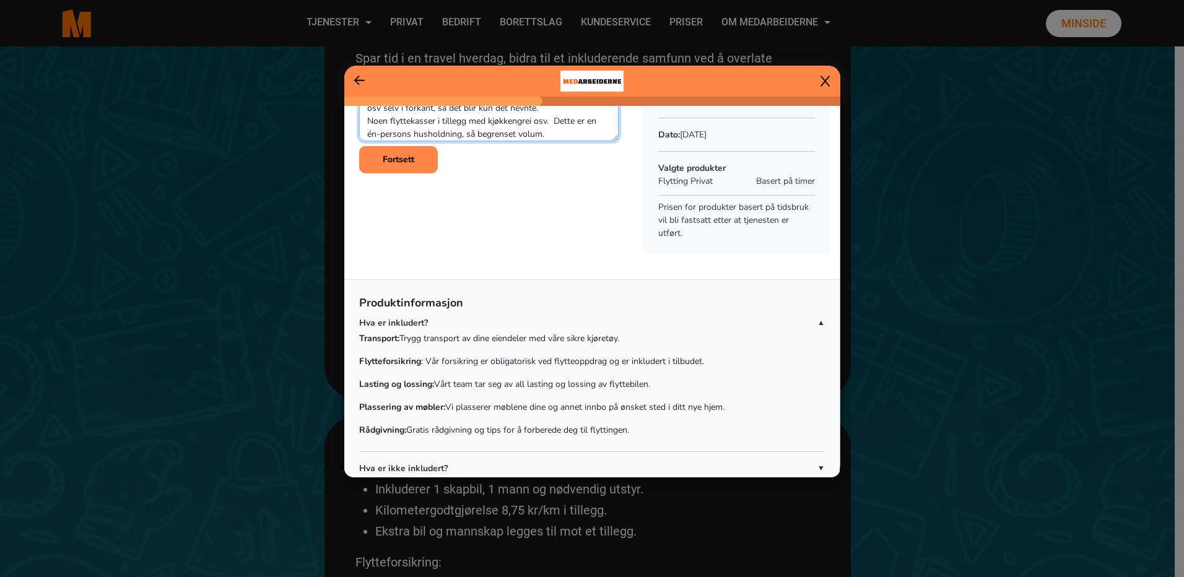
scroll to position [26, 0]
type textarea "Seng, sofa, bord, hyller, stoler, skjenk, pult, litt småmøbler. Noen flyttekass…"
click at [389, 160] on b "Fortsett" at bounding box center [399, 160] width 32 height 12
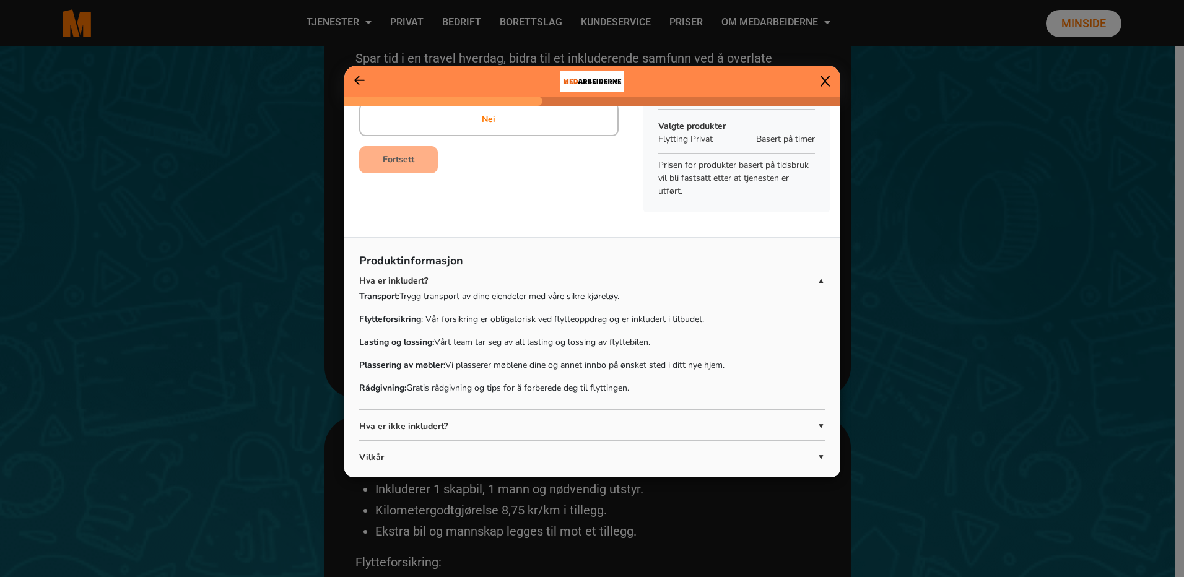
scroll to position [0, 0]
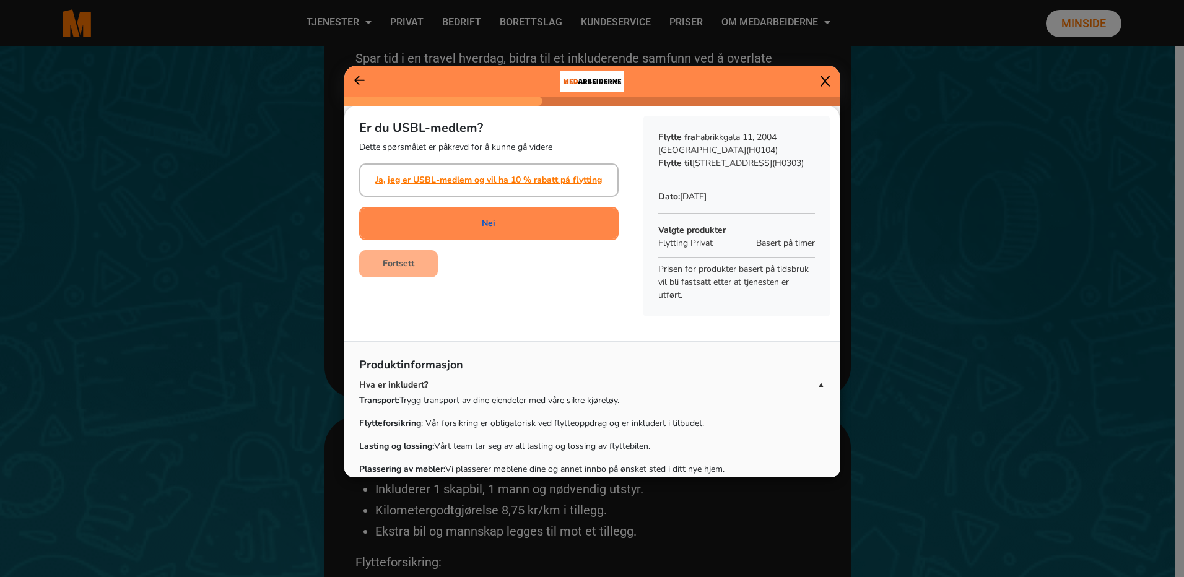
click at [487, 222] on link "Nei" at bounding box center [489, 223] width 14 height 13
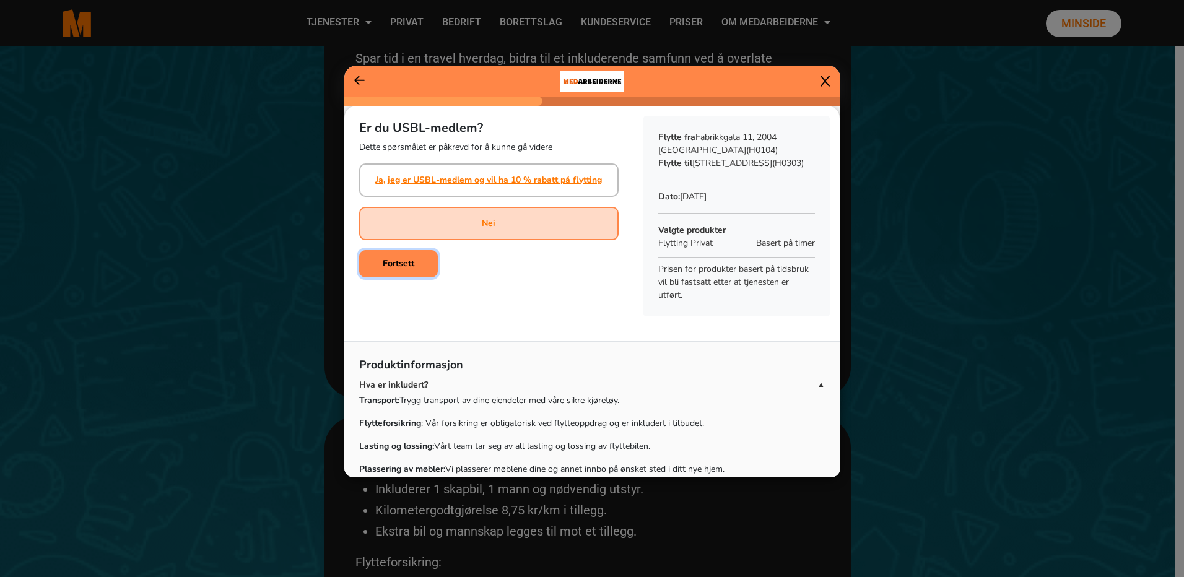
click at [388, 266] on b "Fortsett" at bounding box center [399, 264] width 32 height 12
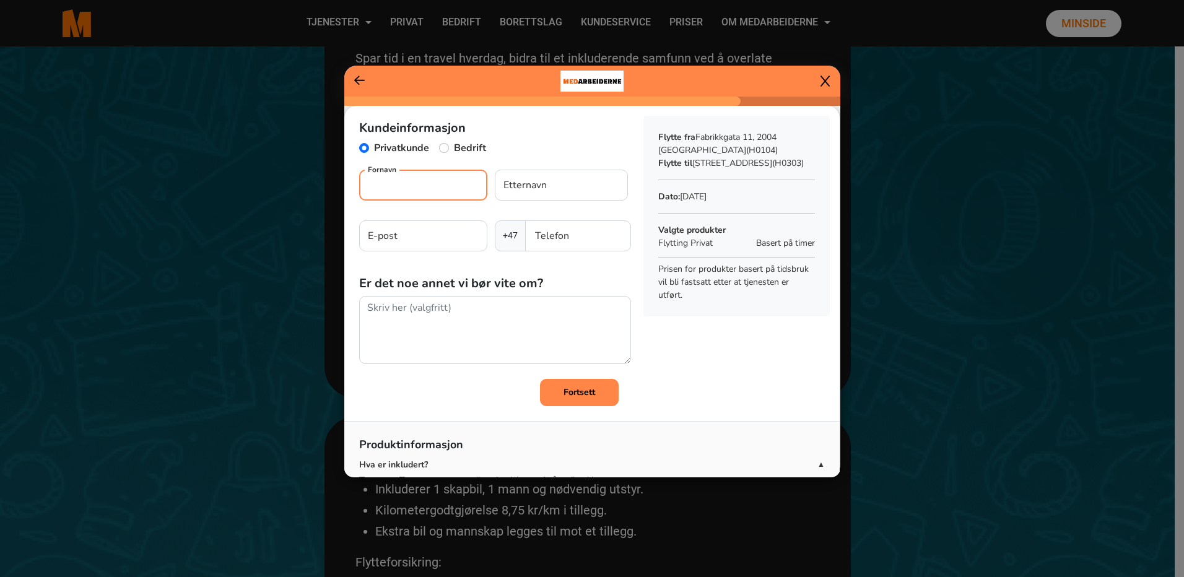
click at [431, 186] on input "Fornavn" at bounding box center [423, 185] width 128 height 31
type input "Helle"
type input "Sollid"
type input "helle_sollid@hotmail.com"
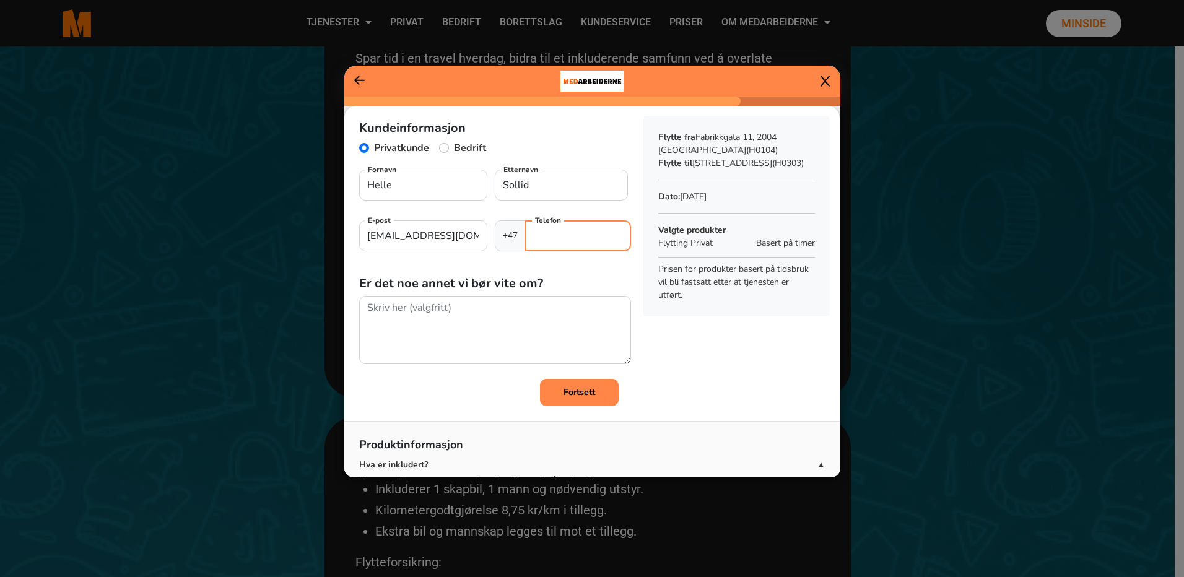
type input "97668222"
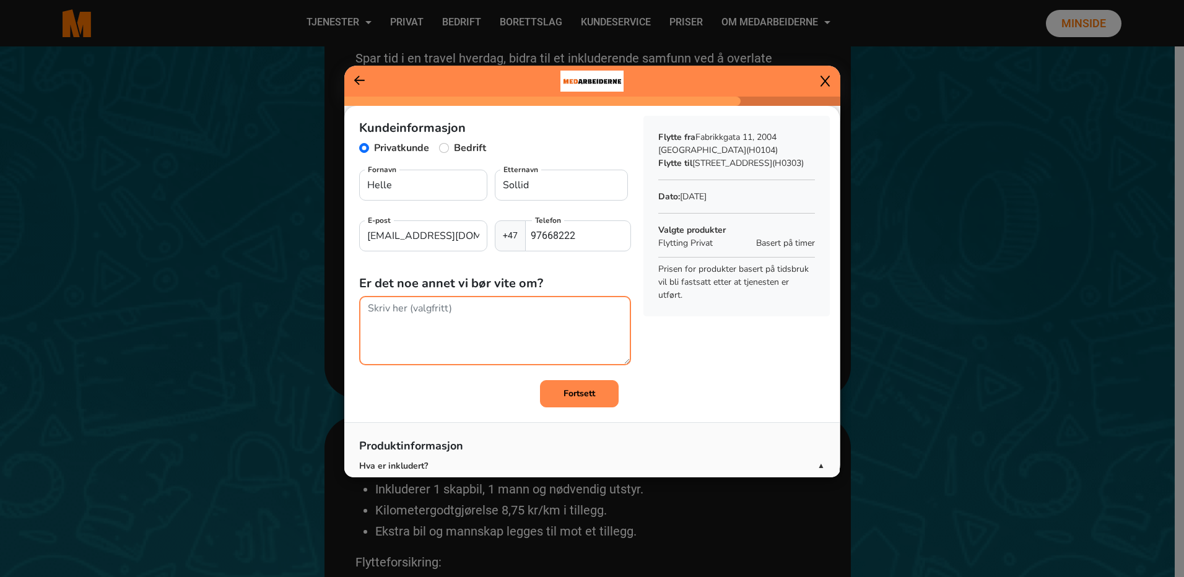
click at [370, 307] on textarea at bounding box center [495, 330] width 272 height 69
type textarea "Heis er tilgjengelig på begge adresser."
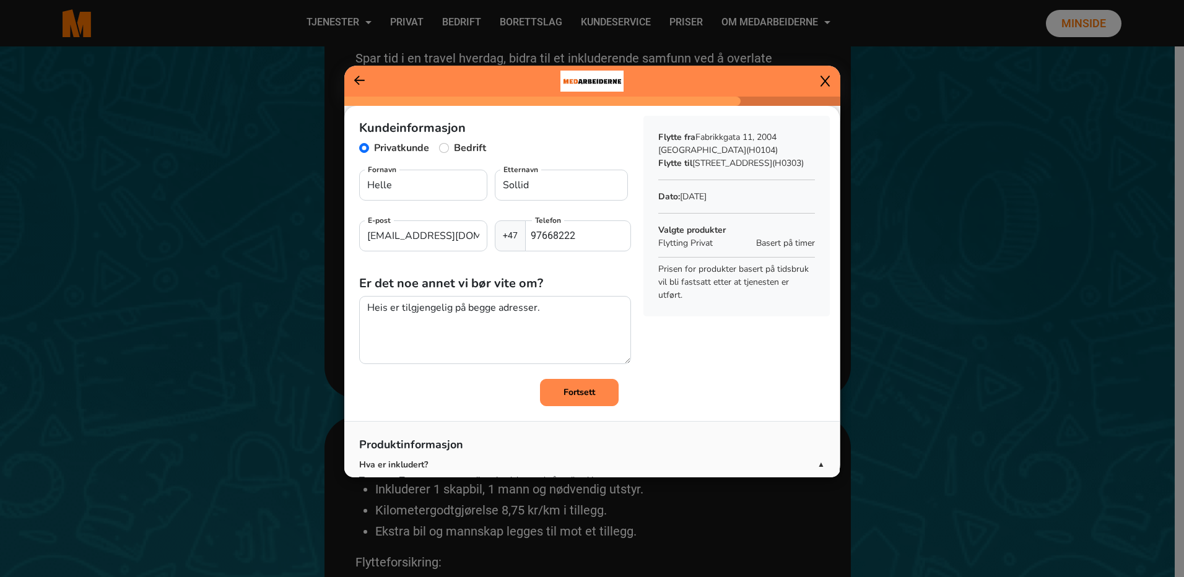
click at [570, 393] on b "Fortsett" at bounding box center [579, 392] width 32 height 12
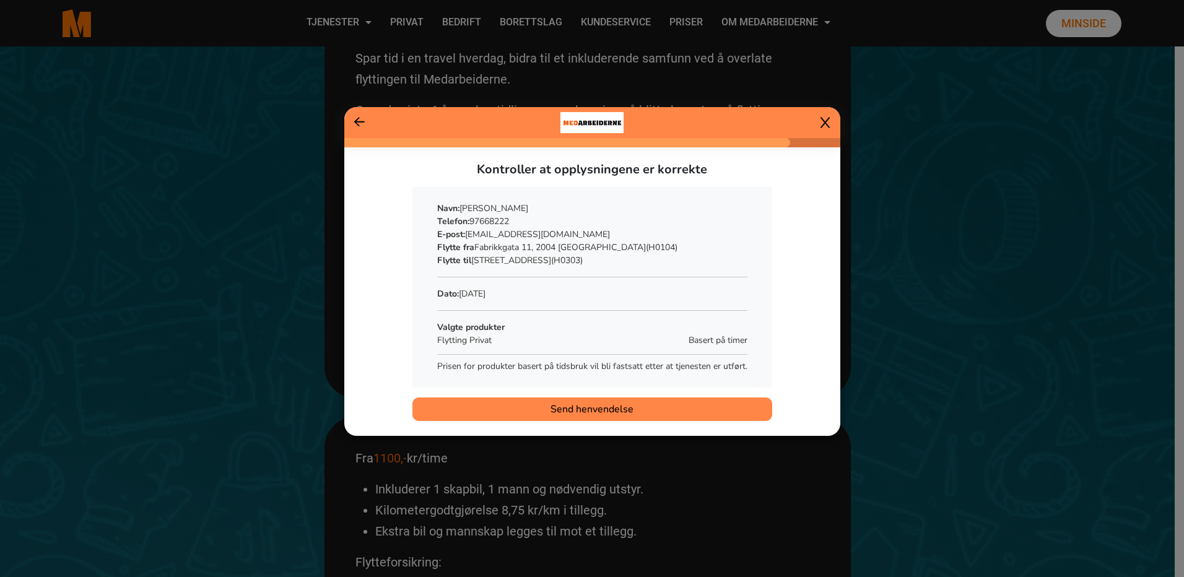
click at [357, 119] on icon at bounding box center [359, 122] width 11 height 12
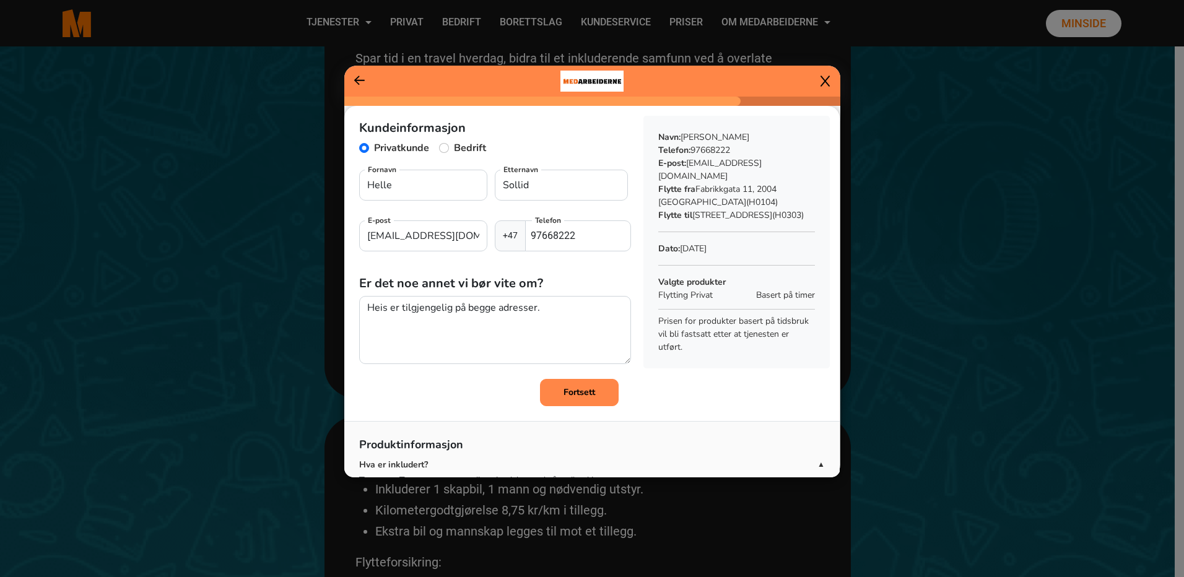
click at [362, 79] on icon at bounding box center [359, 80] width 11 height 12
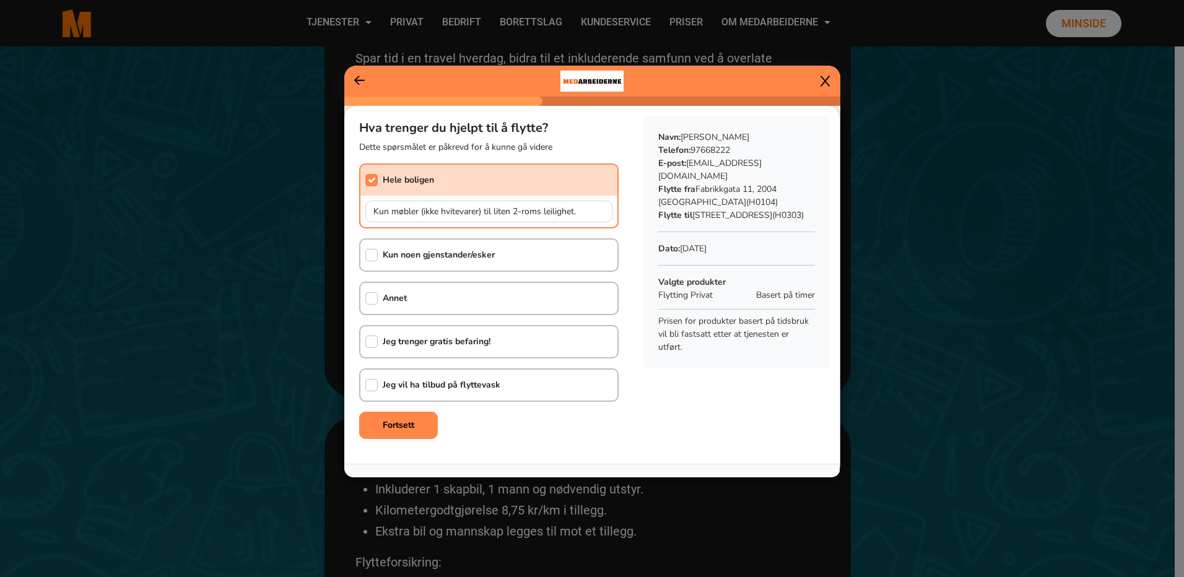
click at [362, 79] on icon at bounding box center [359, 80] width 11 height 12
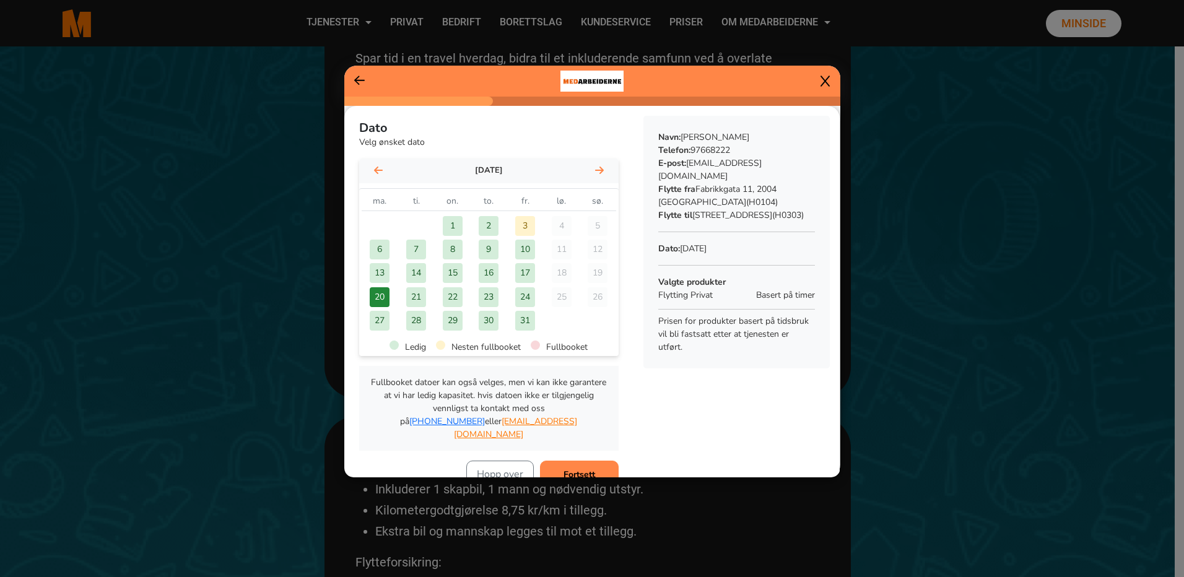
click at [362, 79] on icon at bounding box center [359, 80] width 11 height 12
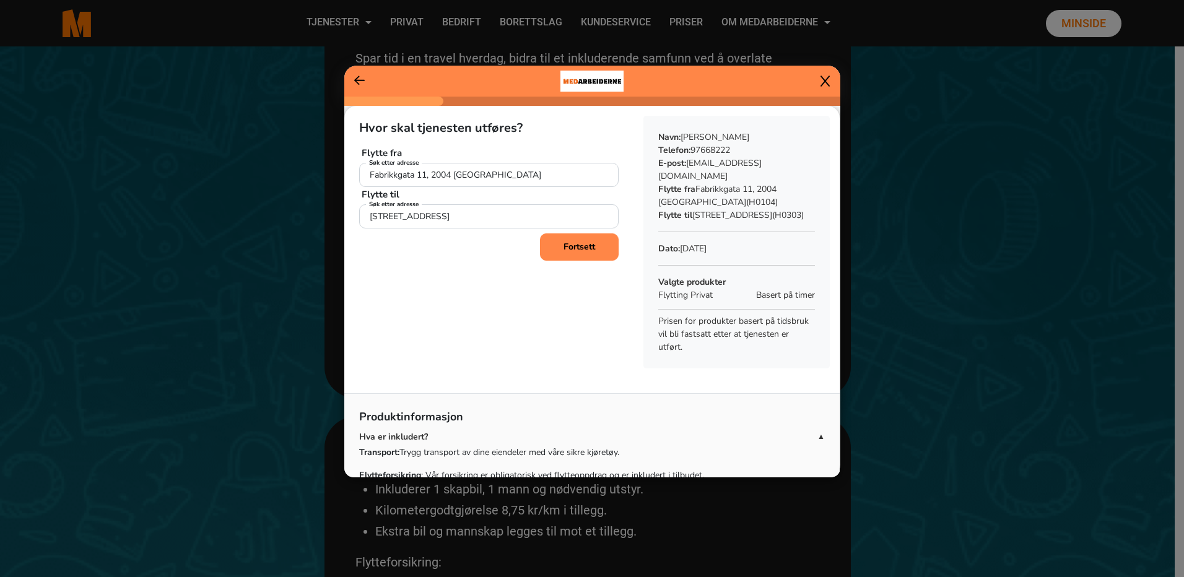
click at [601, 251] on button "Fortsett" at bounding box center [579, 246] width 79 height 27
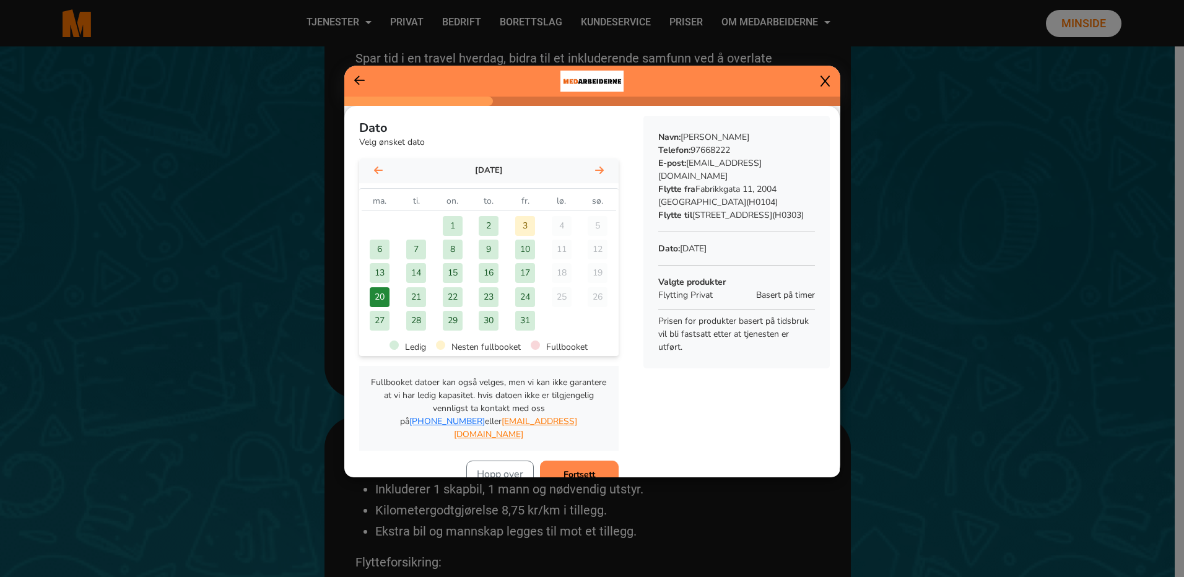
click at [590, 461] on button "Fortsett" at bounding box center [579, 474] width 79 height 27
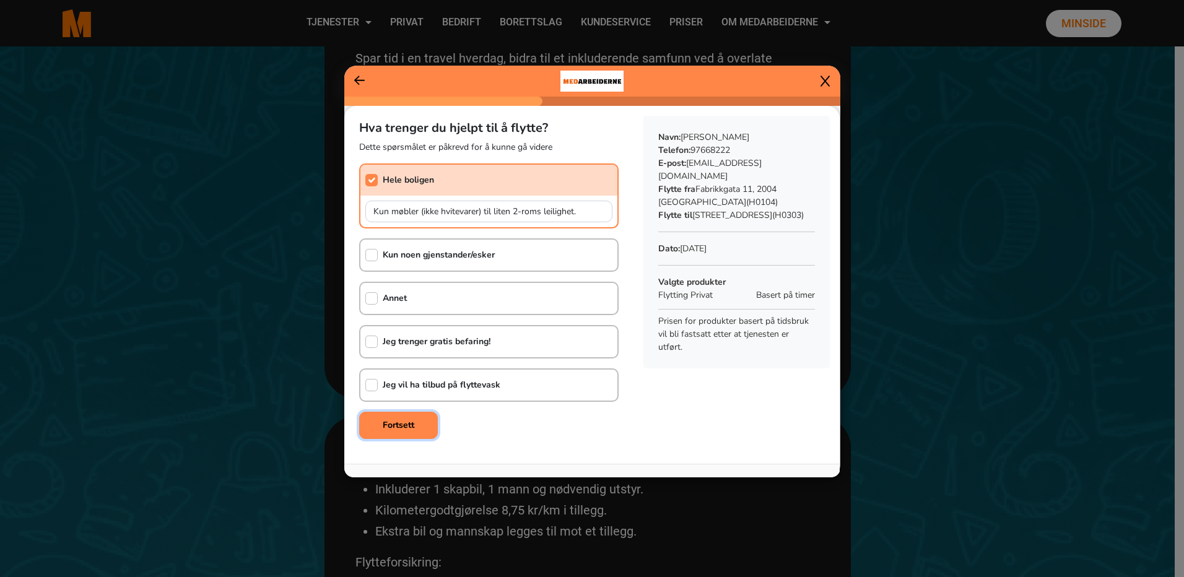
click at [406, 423] on b "Fortsett" at bounding box center [399, 425] width 32 height 12
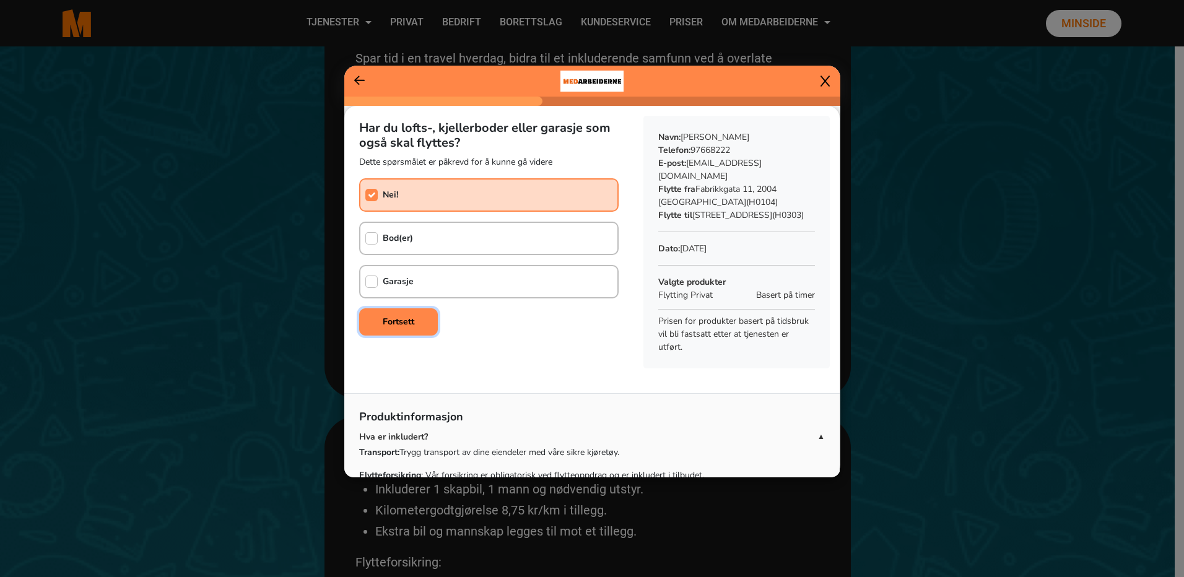
click at [403, 324] on b "Fortsett" at bounding box center [399, 322] width 32 height 12
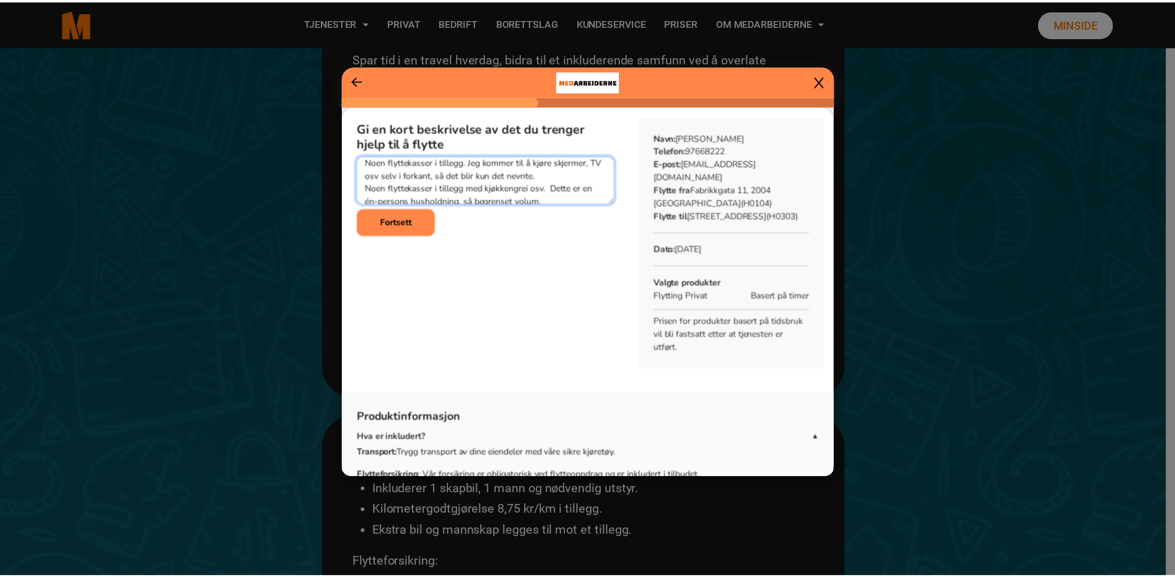
scroll to position [26, 0]
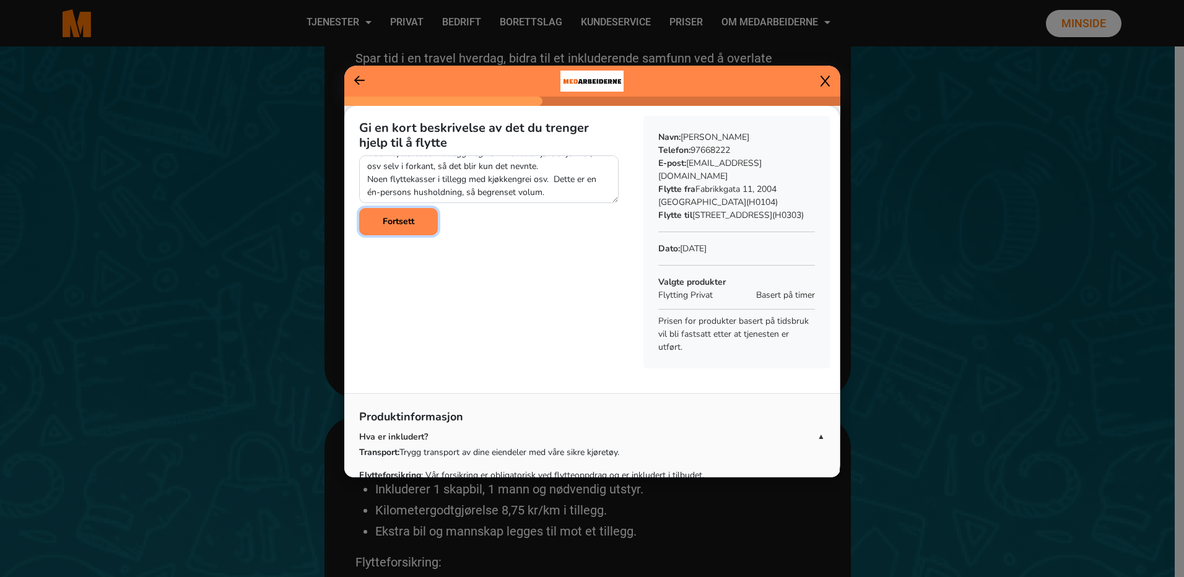
click at [379, 222] on button "Fortsett" at bounding box center [398, 221] width 79 height 27
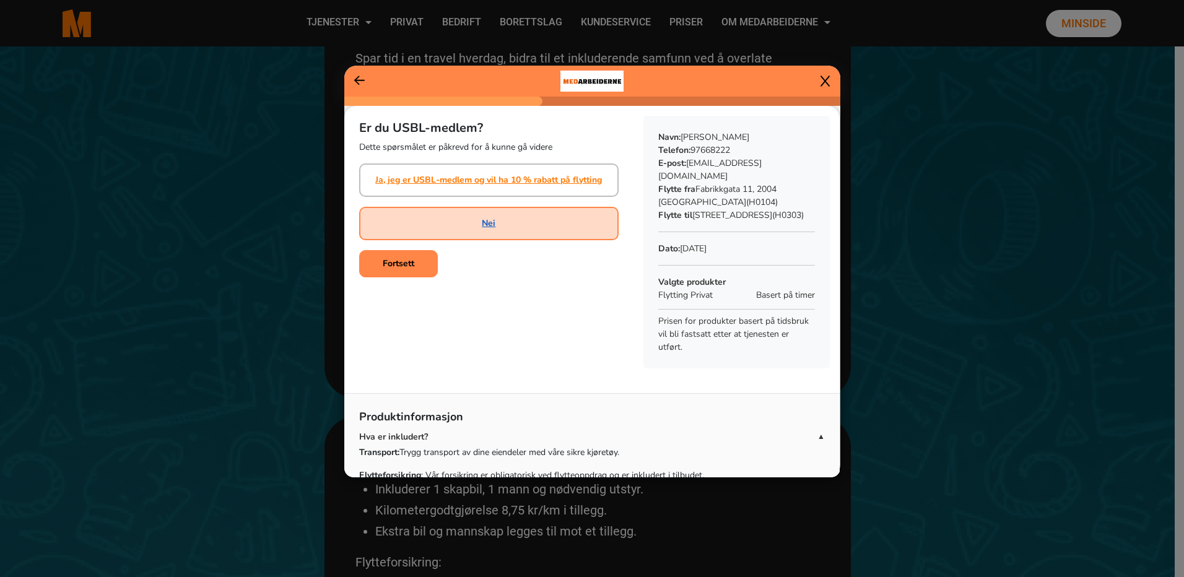
click at [484, 219] on link "Nei" at bounding box center [489, 223] width 14 height 13
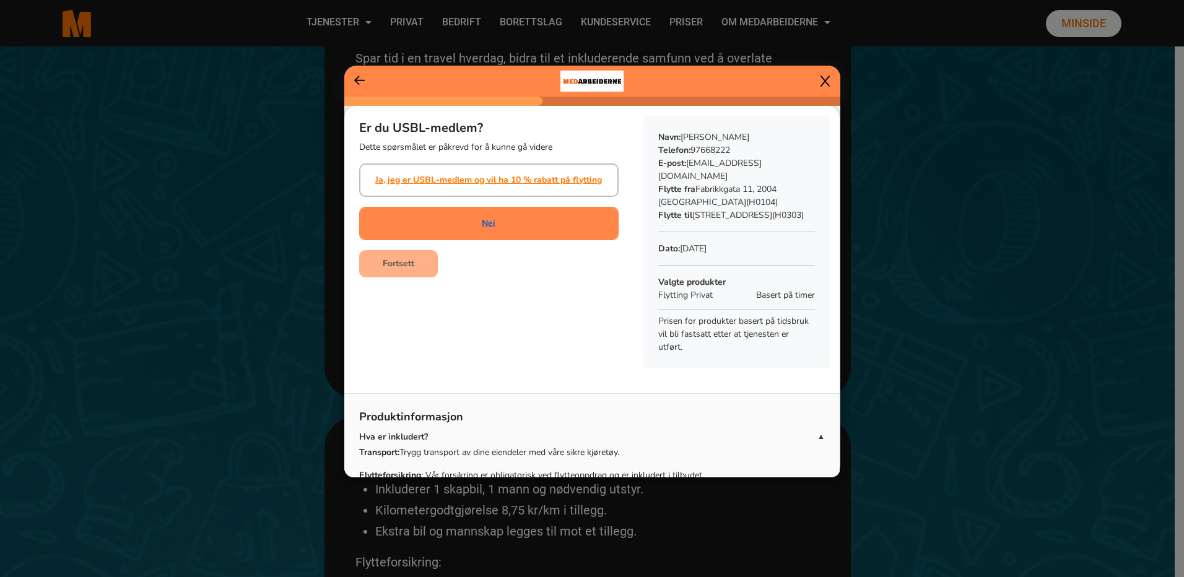
click at [485, 219] on link "Nei" at bounding box center [489, 223] width 14 height 13
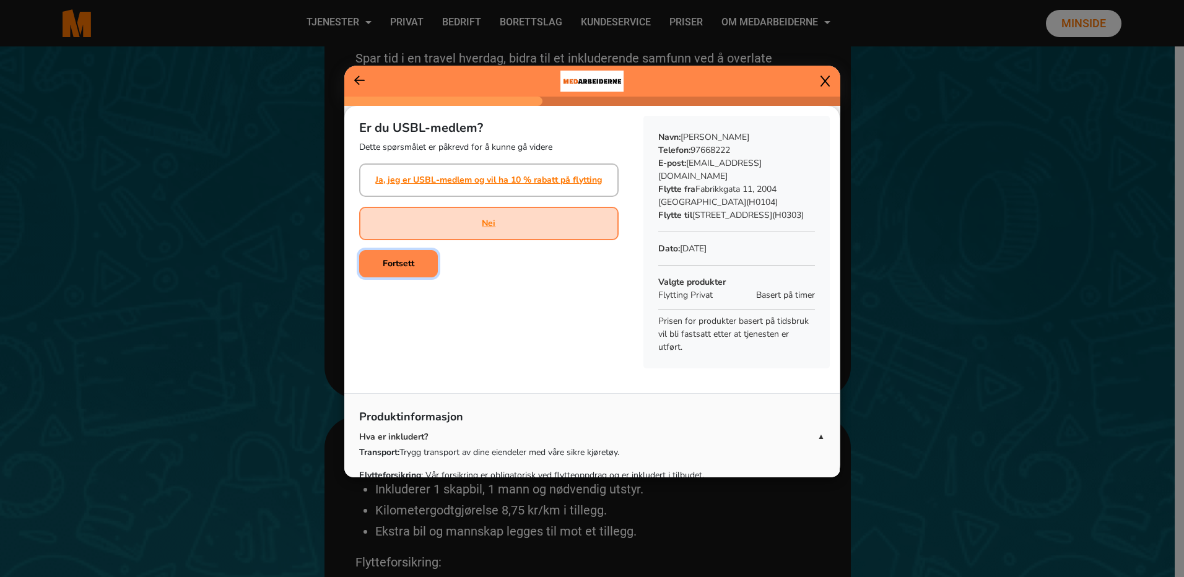
click at [404, 263] on b "Fortsett" at bounding box center [399, 264] width 32 height 12
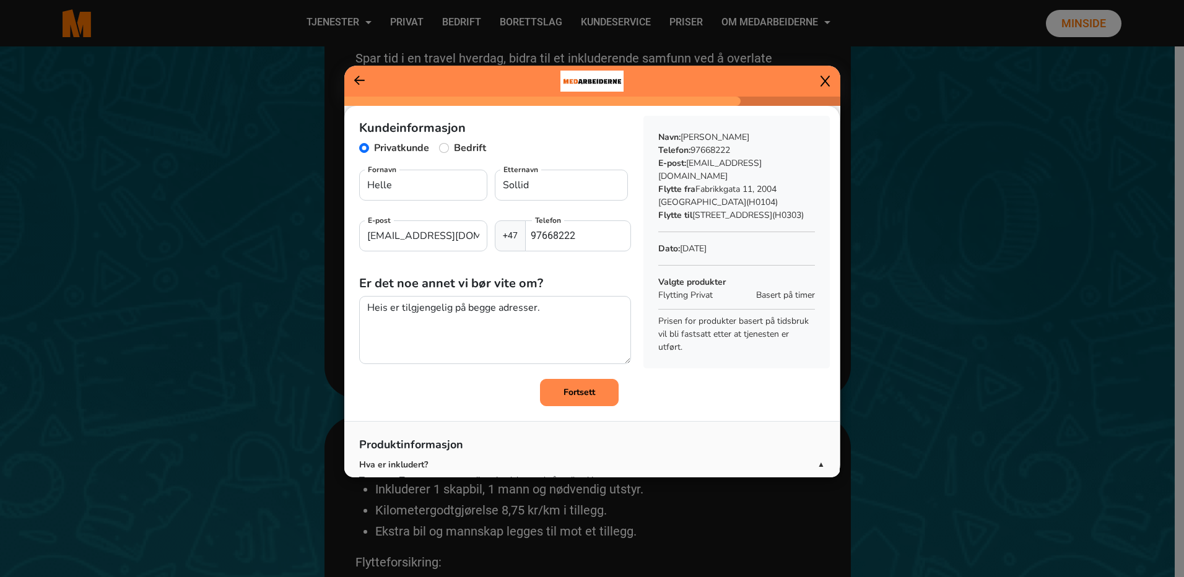
click at [574, 393] on b "Fortsett" at bounding box center [579, 392] width 32 height 12
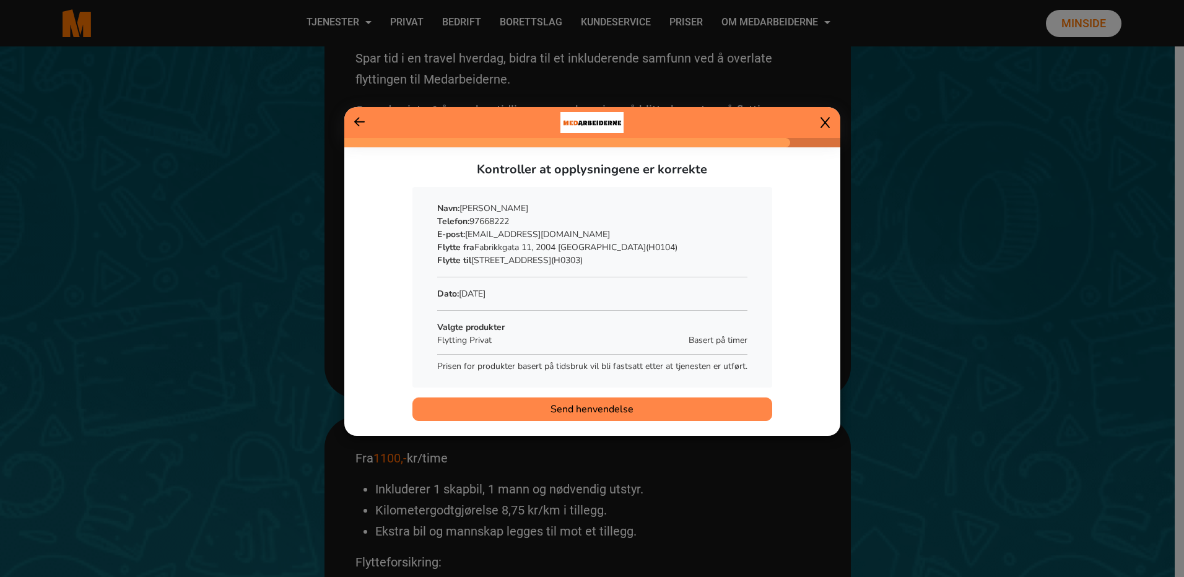
click at [580, 406] on span "Send henvendelse" at bounding box center [591, 409] width 83 height 15
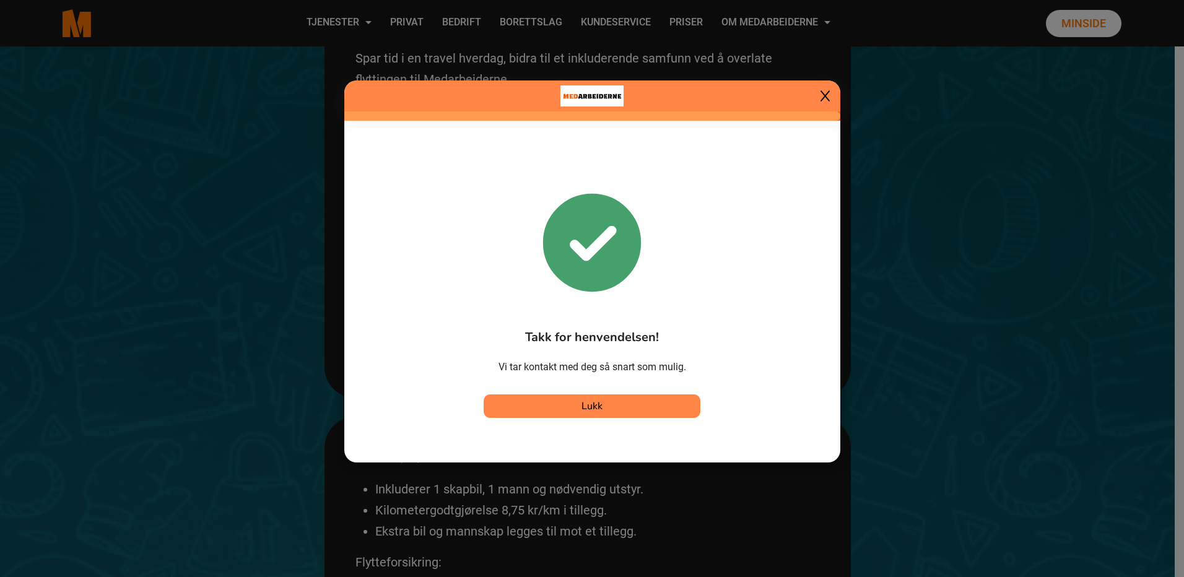
click at [611, 404] on button "Lukk" at bounding box center [592, 406] width 217 height 24
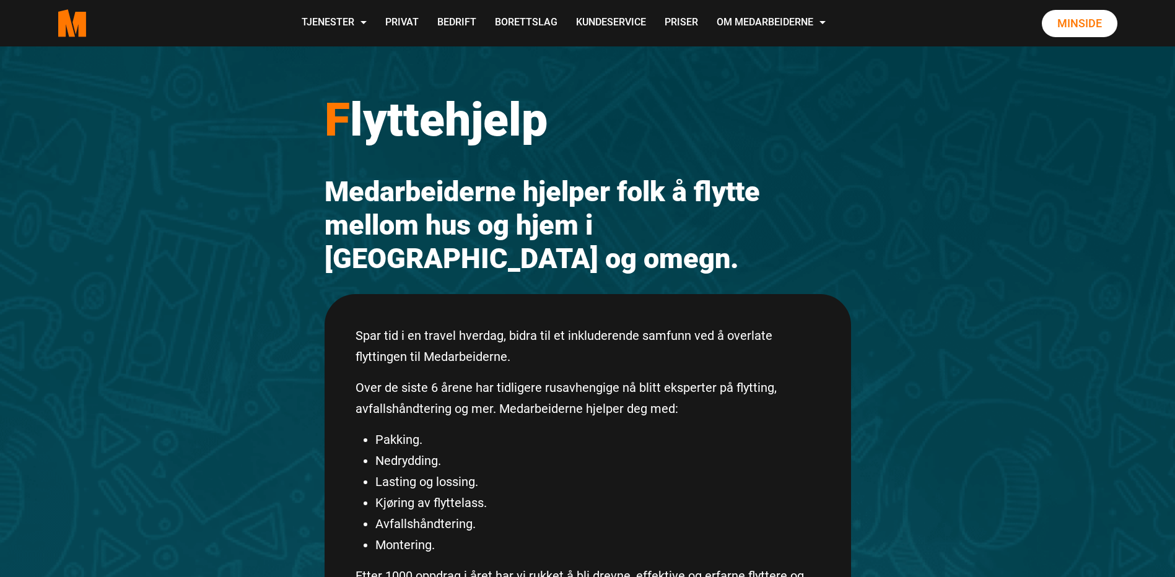
scroll to position [0, 0]
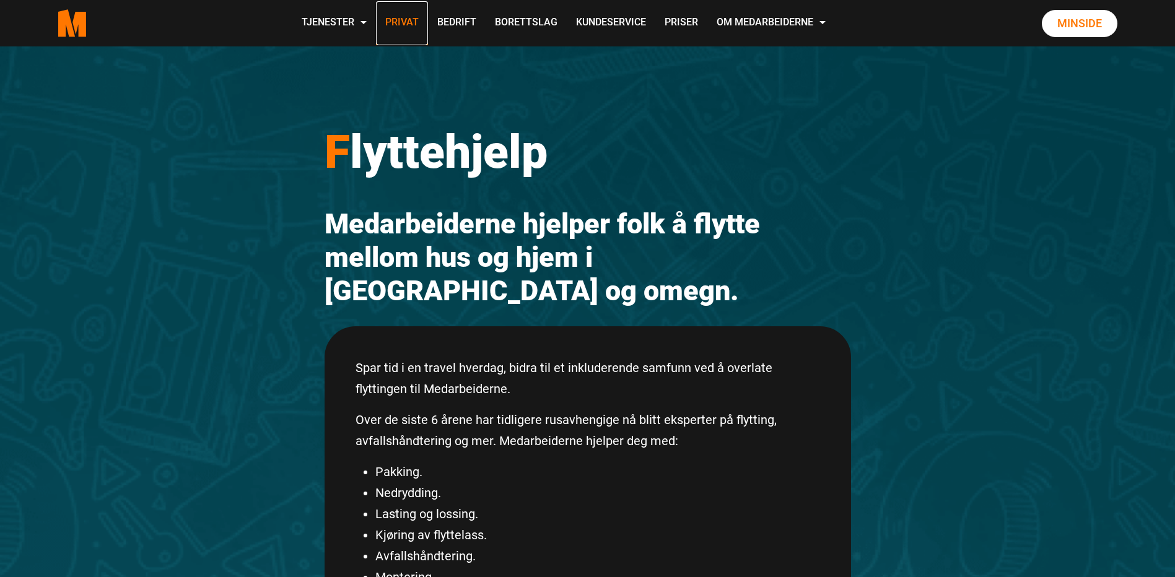
click at [410, 15] on link "Privat" at bounding box center [402, 23] width 52 height 44
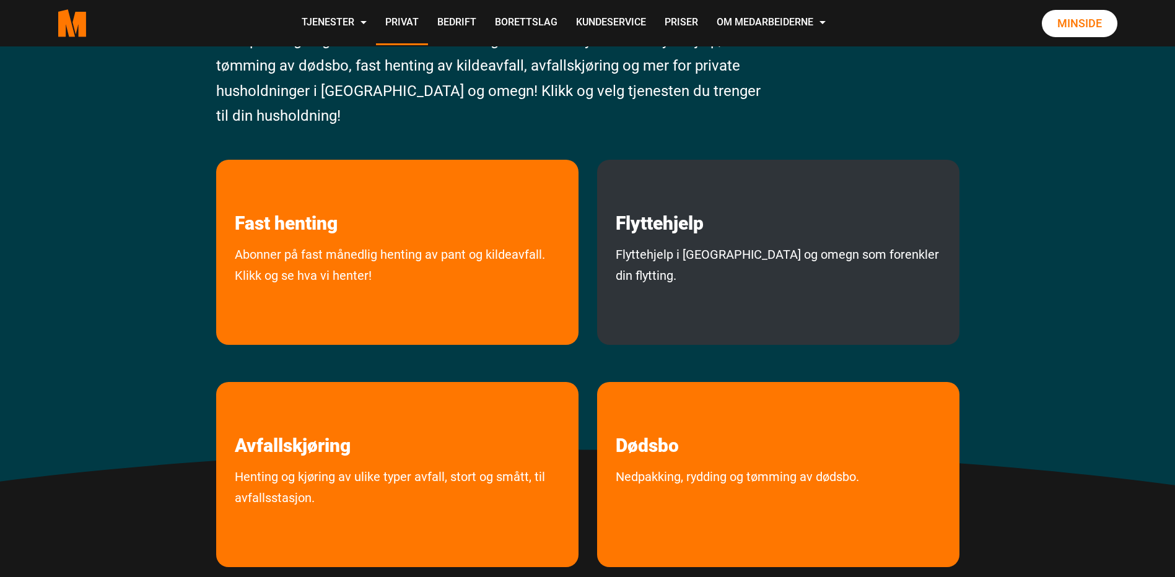
scroll to position [186, 0]
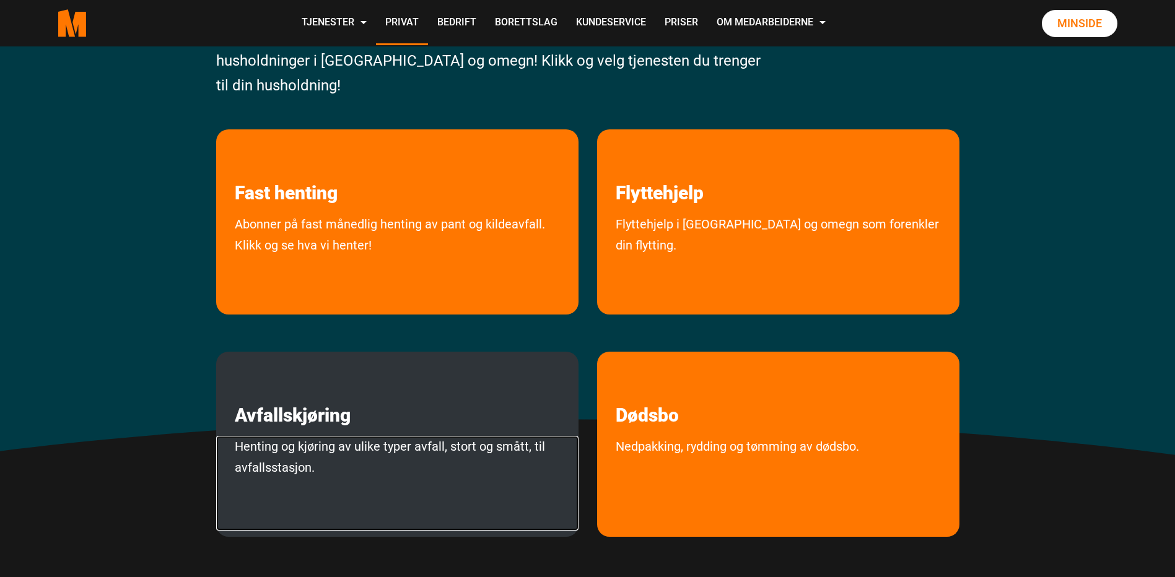
click at [443, 445] on link "Henting og kjøring av ulike typer avfall, stort og smått, til avfallsstasjon." at bounding box center [397, 483] width 362 height 95
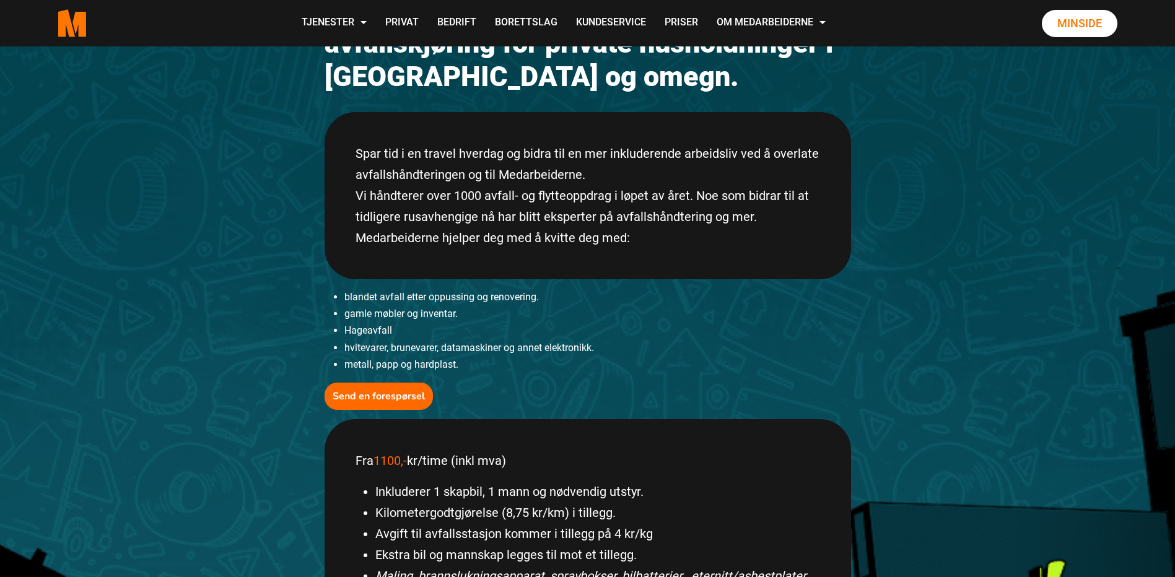
scroll to position [193, 0]
